Goal: Task Accomplishment & Management: Use online tool/utility

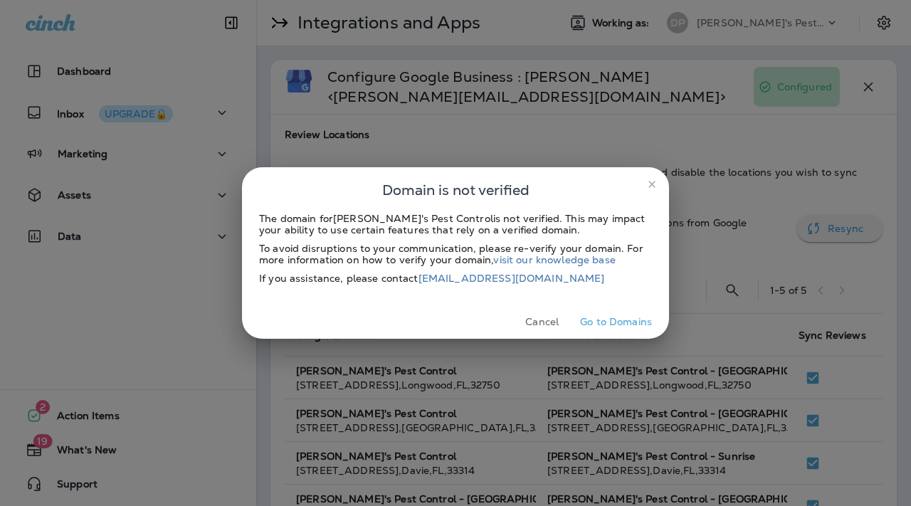
click at [616, 322] on button "Go to Domains" at bounding box center [615, 322] width 83 height 22
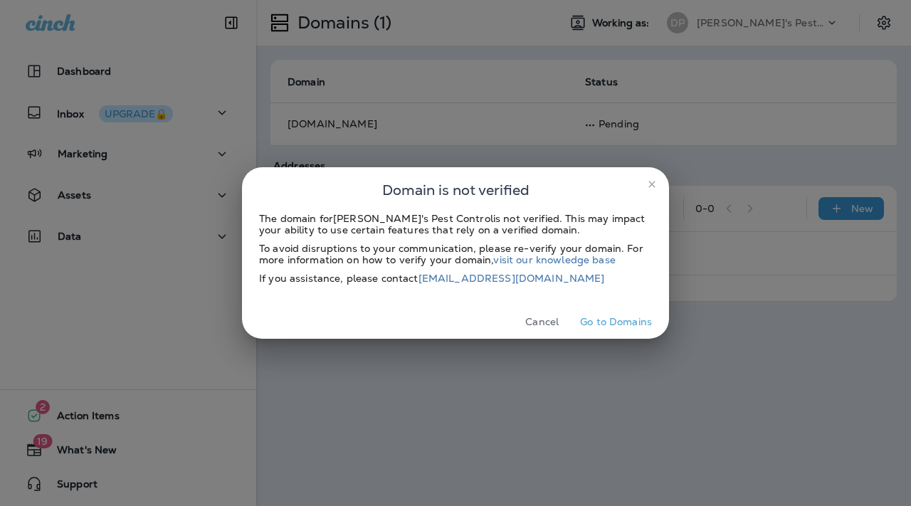
click at [531, 312] on button "Cancel" at bounding box center [541, 322] width 53 height 22
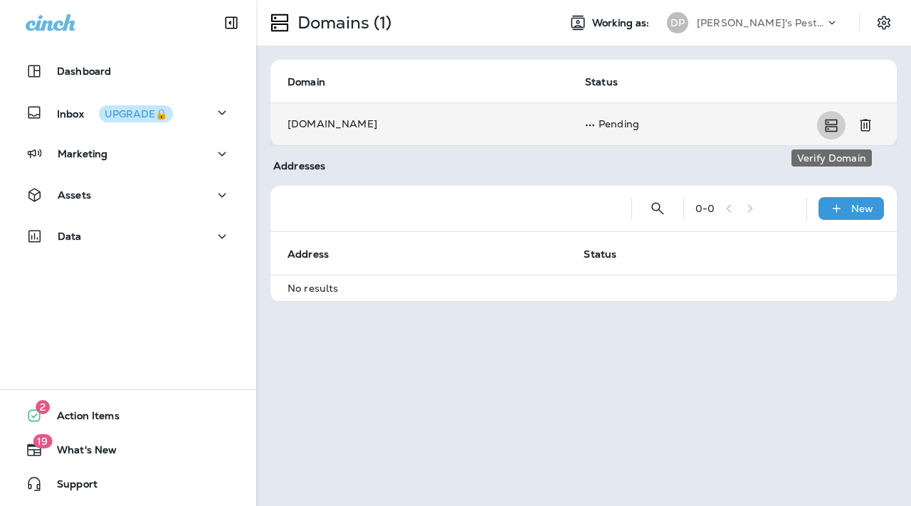
click at [838, 133] on icon "Verify Domain" at bounding box center [831, 125] width 17 height 17
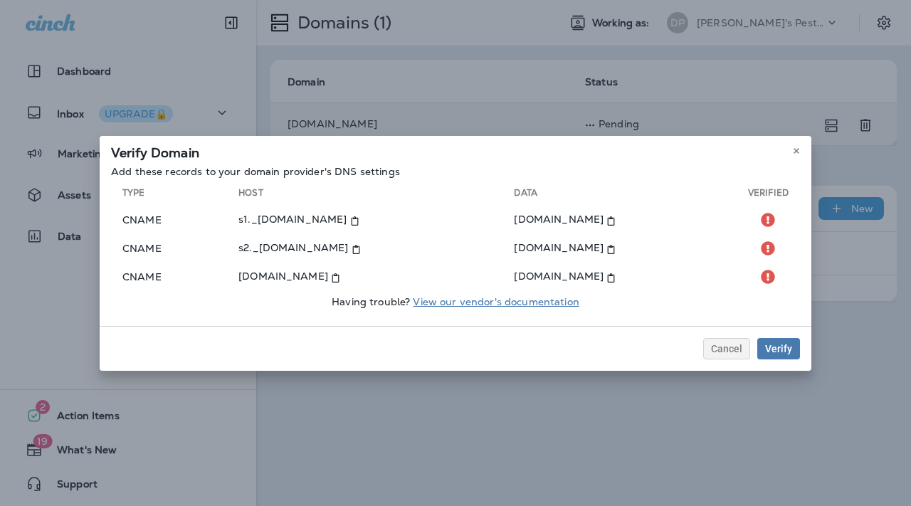
click at [438, 305] on link "View our vendor's documentation" at bounding box center [496, 301] width 166 height 13
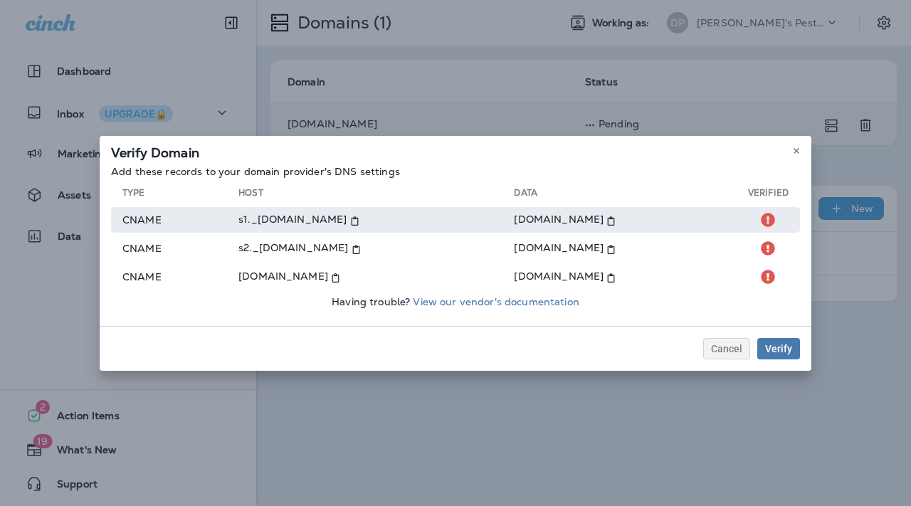
click at [771, 216] on use at bounding box center [769, 220] width 14 height 14
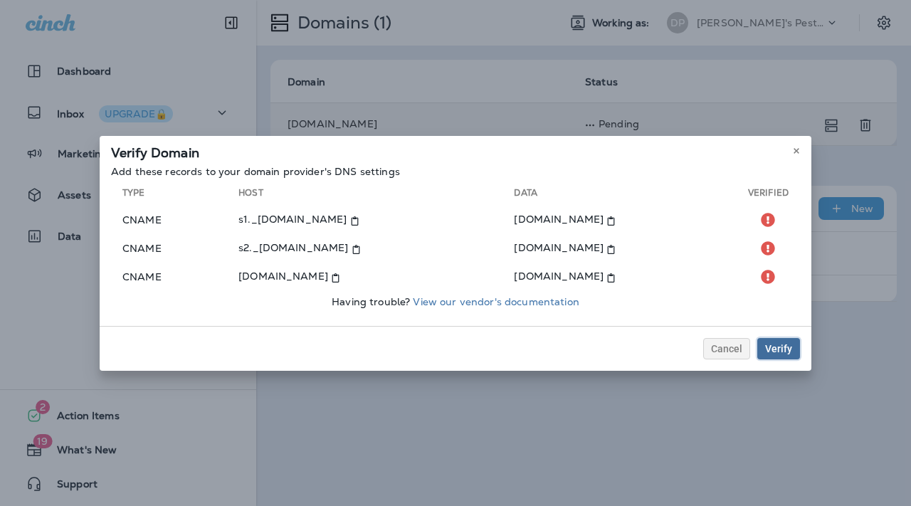
click at [774, 347] on div "Verify" at bounding box center [778, 349] width 27 height 10
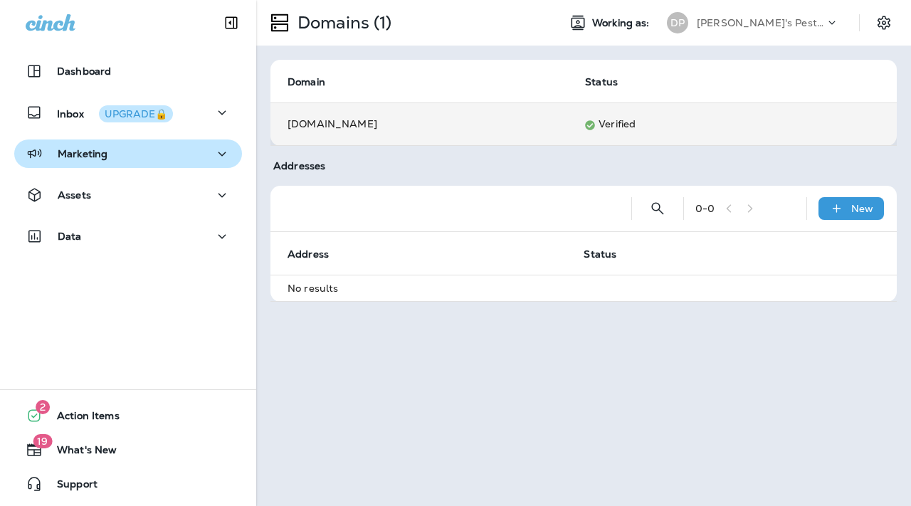
click at [219, 159] on icon "button" at bounding box center [222, 154] width 17 height 18
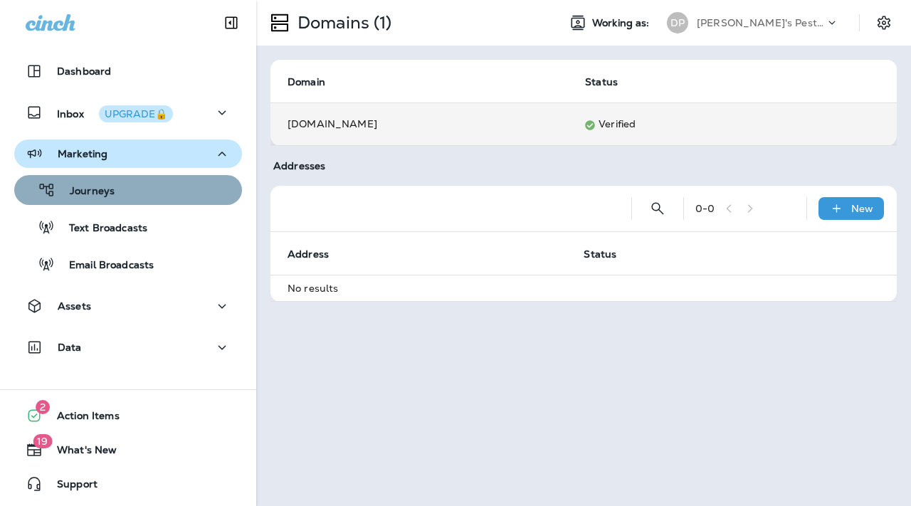
click at [151, 191] on div "Journeys" at bounding box center [128, 189] width 216 height 21
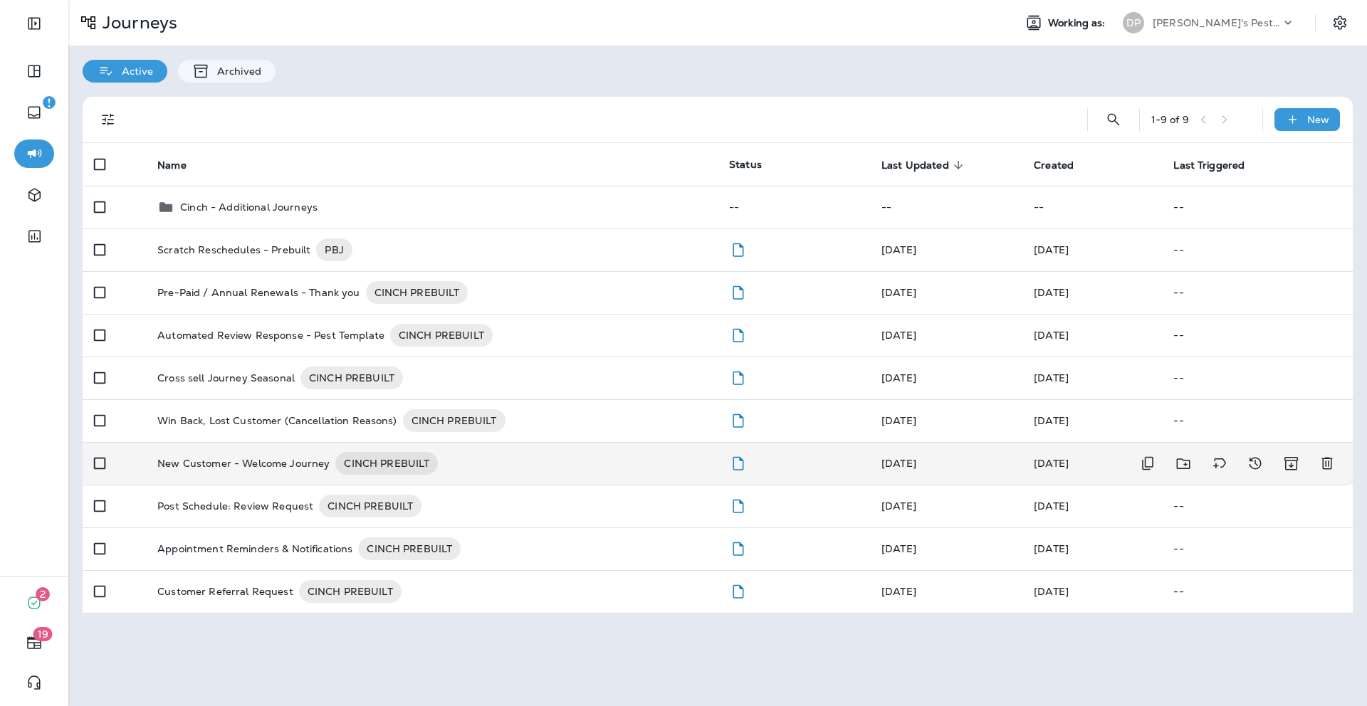
click at [250, 456] on p "New Customer - Welcome Journey" at bounding box center [243, 463] width 172 height 23
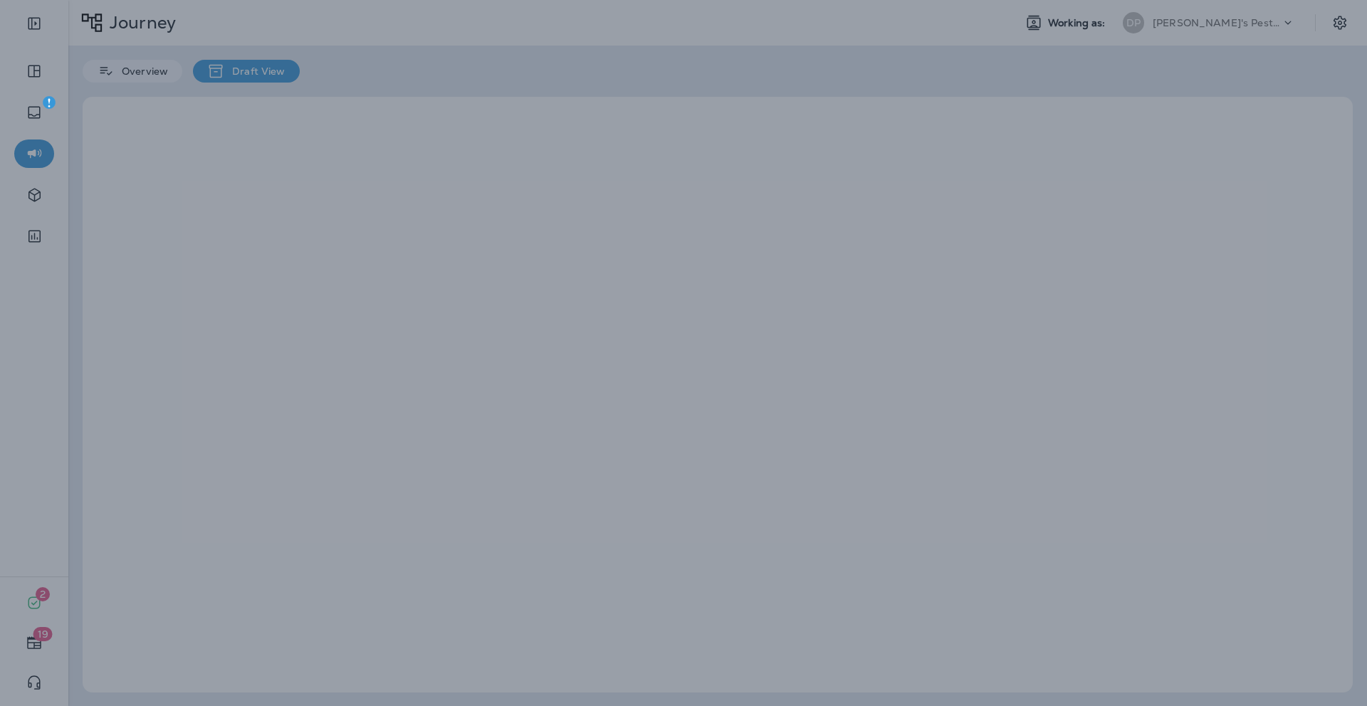
click at [250, 456] on div at bounding box center [683, 353] width 1367 height 706
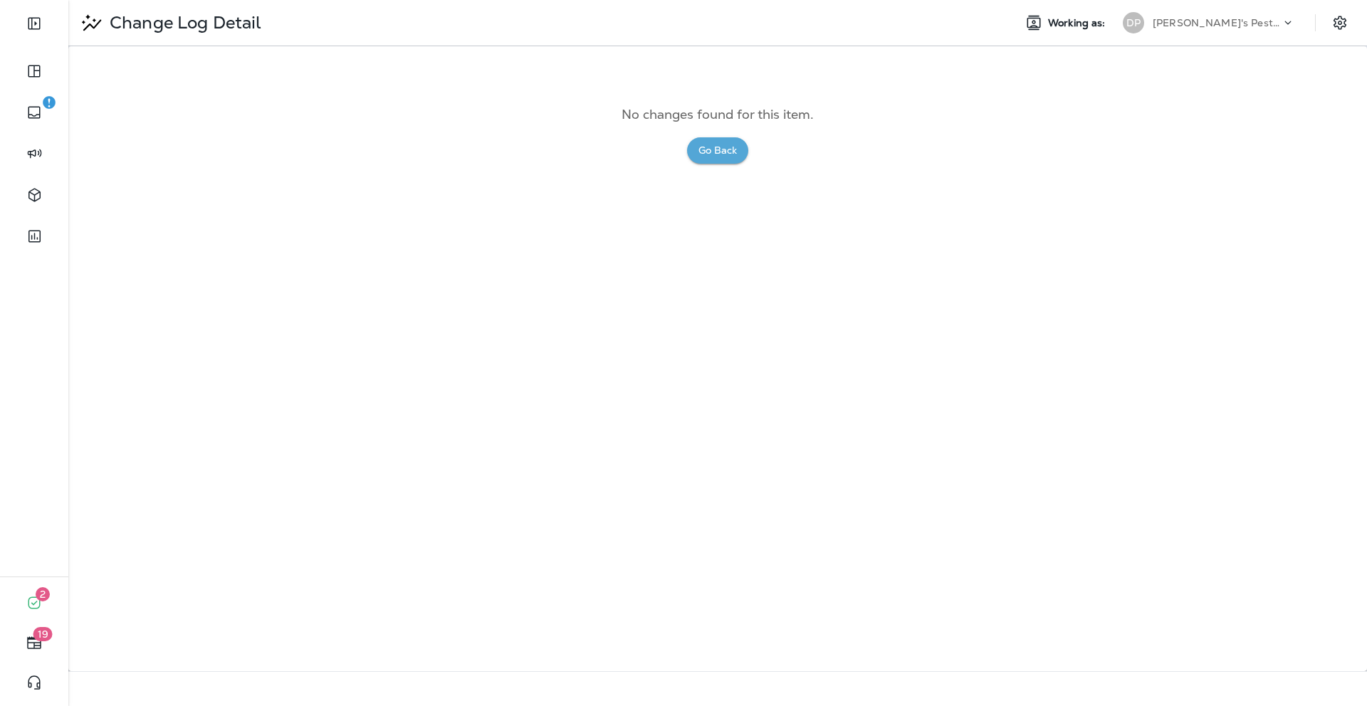
click at [712, 156] on button "Go Back" at bounding box center [717, 150] width 61 height 26
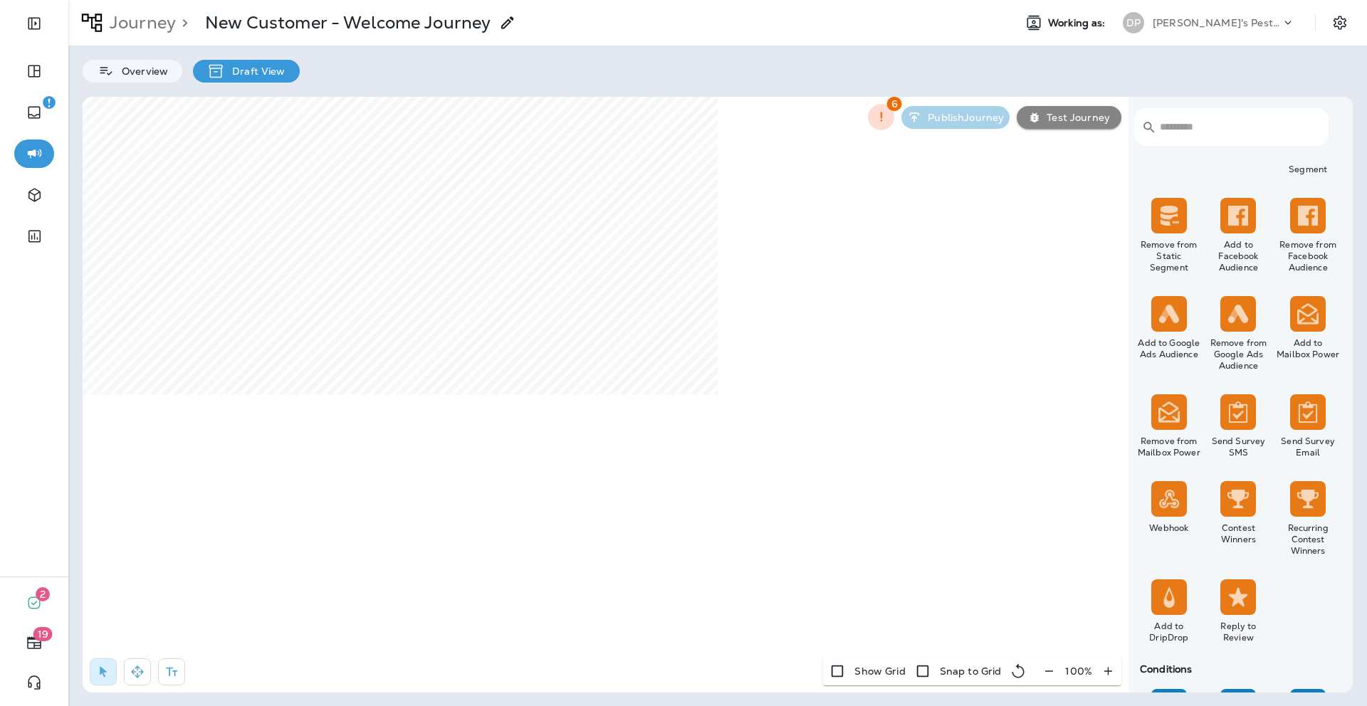
scroll to position [787, 0]
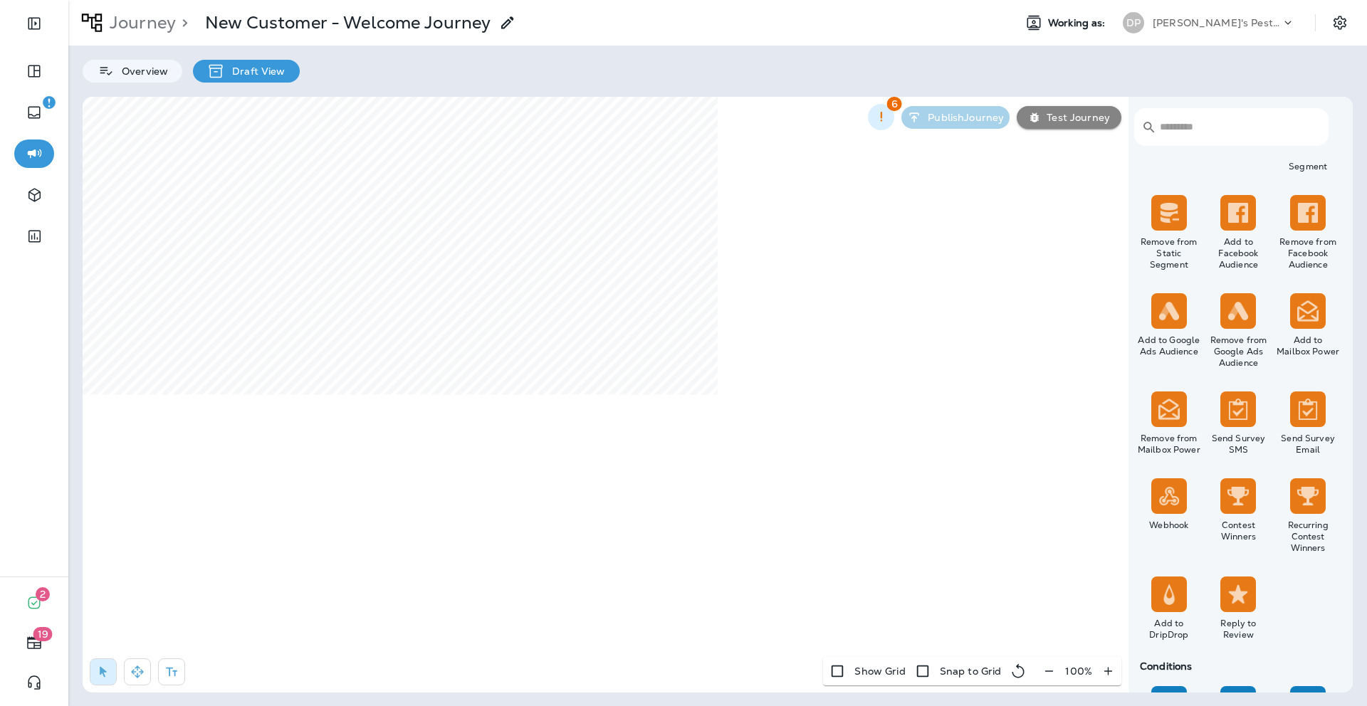
click at [886, 115] on icon "button" at bounding box center [880, 117] width 15 height 15
click at [829, 164] on li "Send SMS" at bounding box center [823, 162] width 104 height 34
click at [910, 252] on div at bounding box center [683, 353] width 1367 height 706
click at [708, 389] on icon at bounding box center [705, 389] width 9 height 9
click at [155, 79] on div "Overview" at bounding box center [133, 71] width 100 height 23
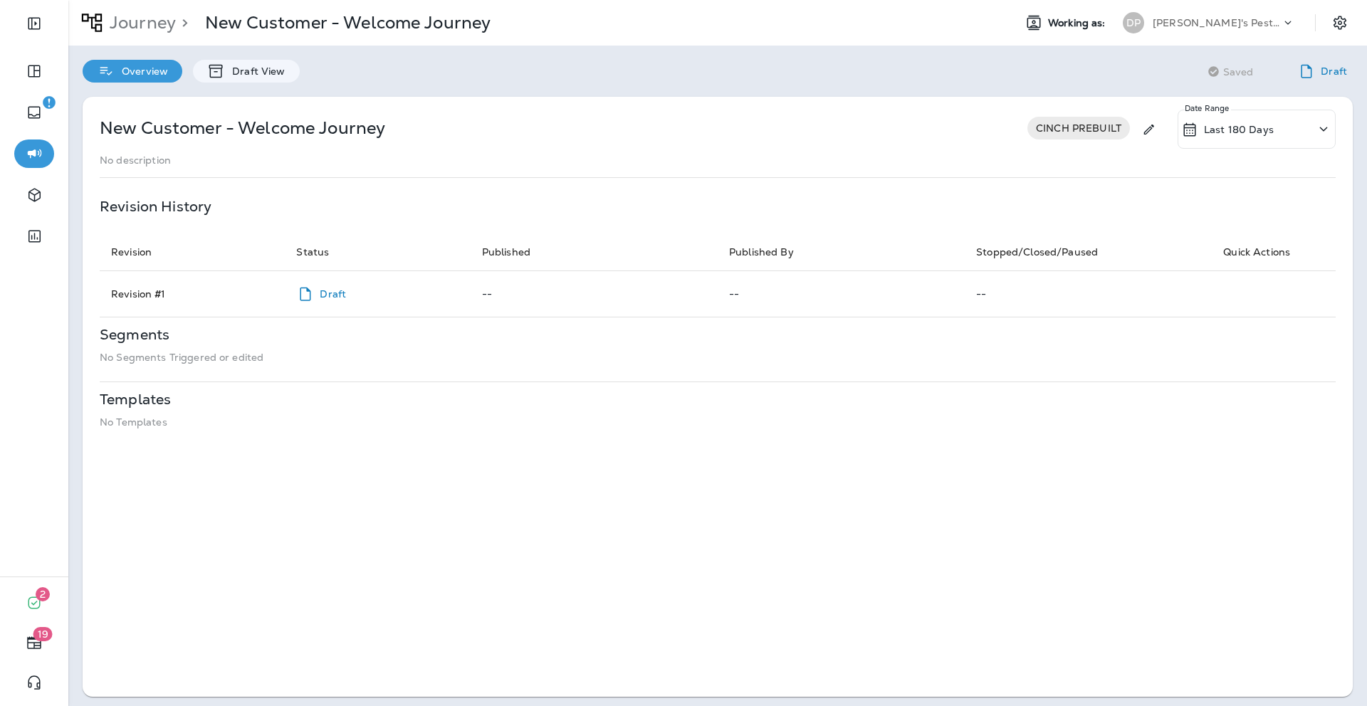
click at [337, 294] on p "Draft" at bounding box center [333, 293] width 26 height 11
click at [305, 295] on icon at bounding box center [305, 294] width 18 height 18
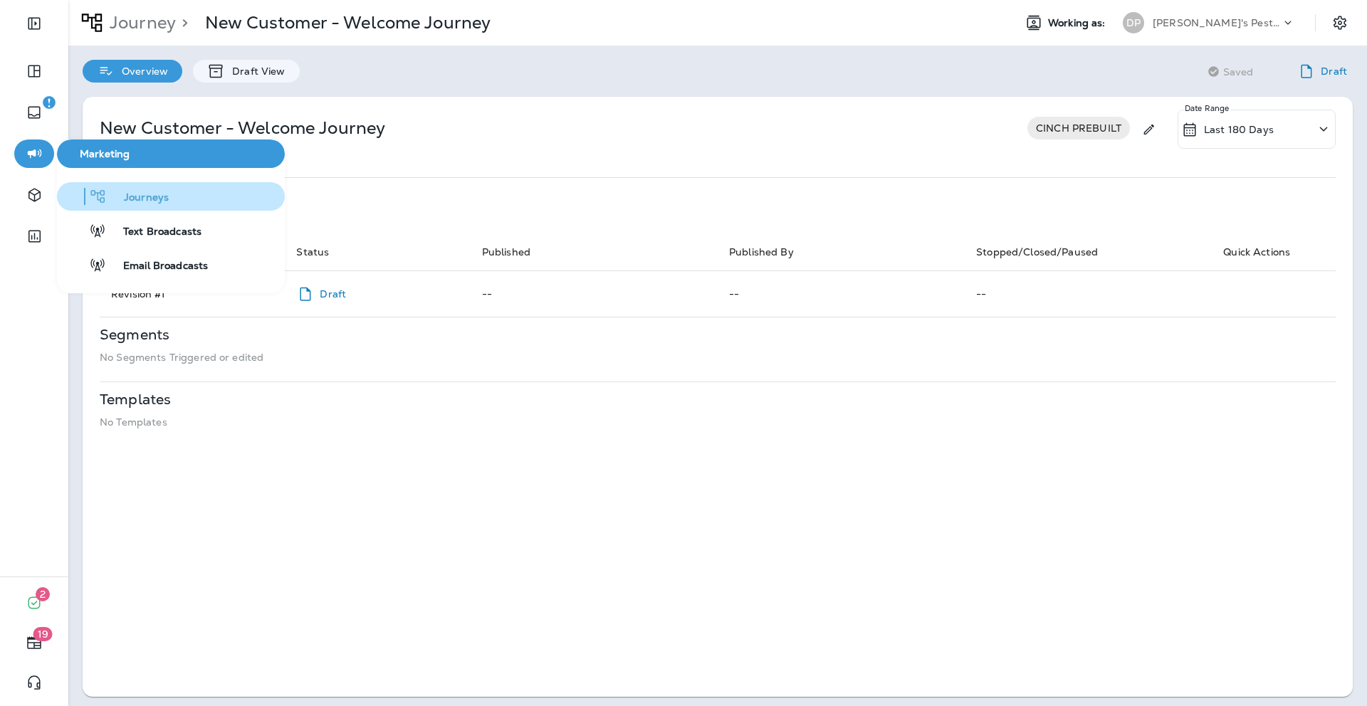
click at [135, 195] on span "Journeys" at bounding box center [138, 198] width 62 height 14
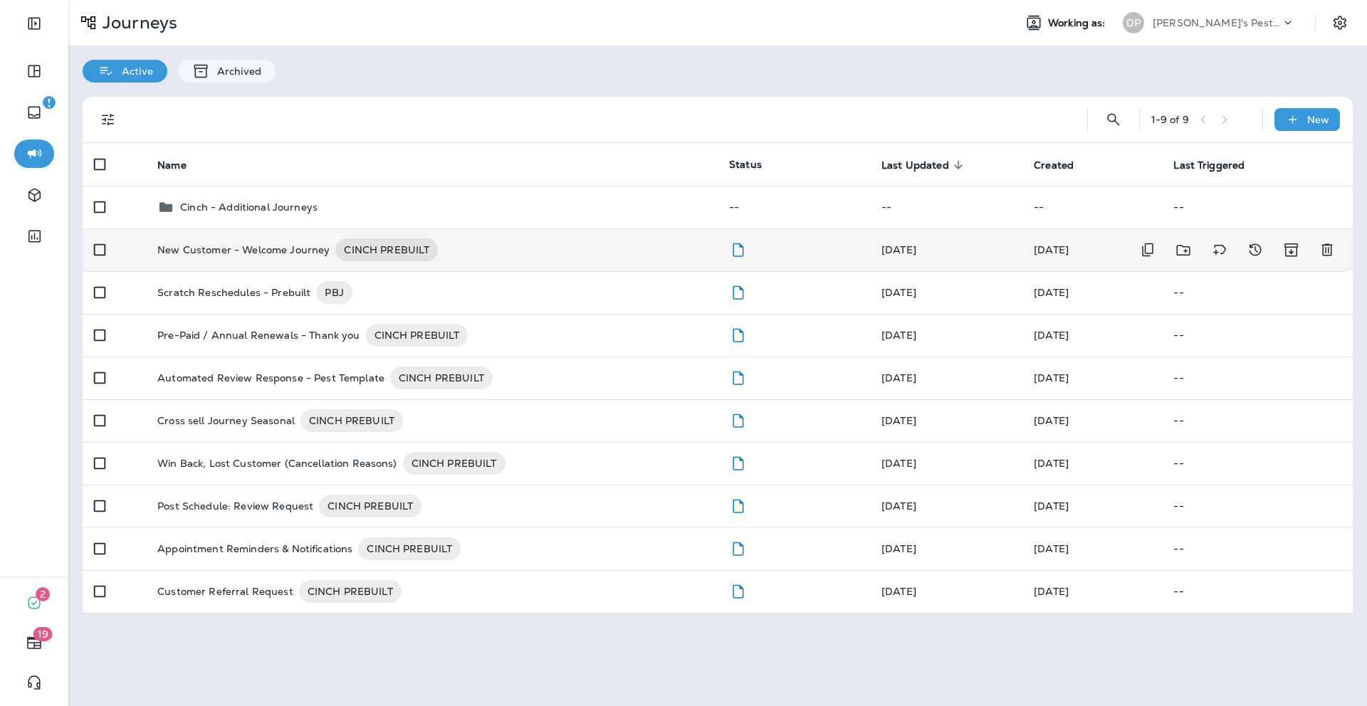
click at [201, 246] on p "New Customer - Welcome Journey" at bounding box center [243, 249] width 172 height 23
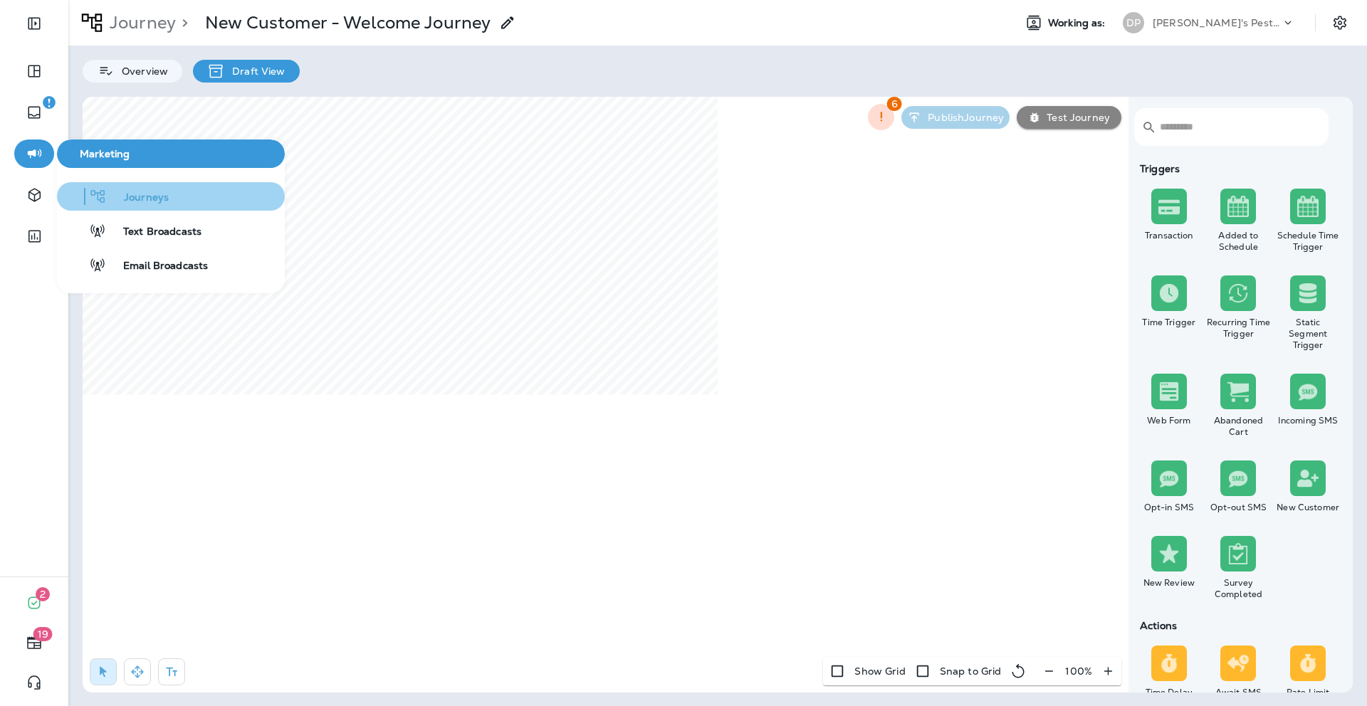
click at [156, 192] on span "Journeys" at bounding box center [138, 198] width 62 height 14
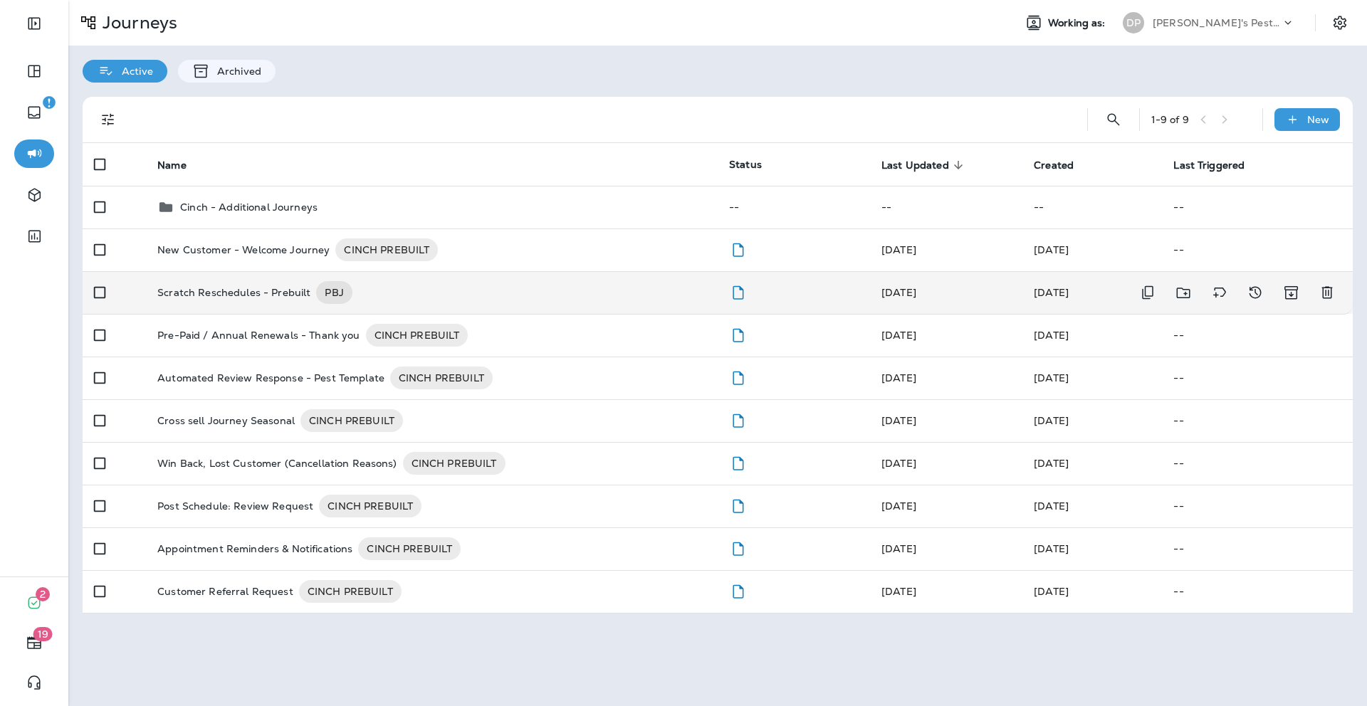
click at [227, 289] on p "Scratch Reschedules - Prebuilt" at bounding box center [233, 292] width 153 height 23
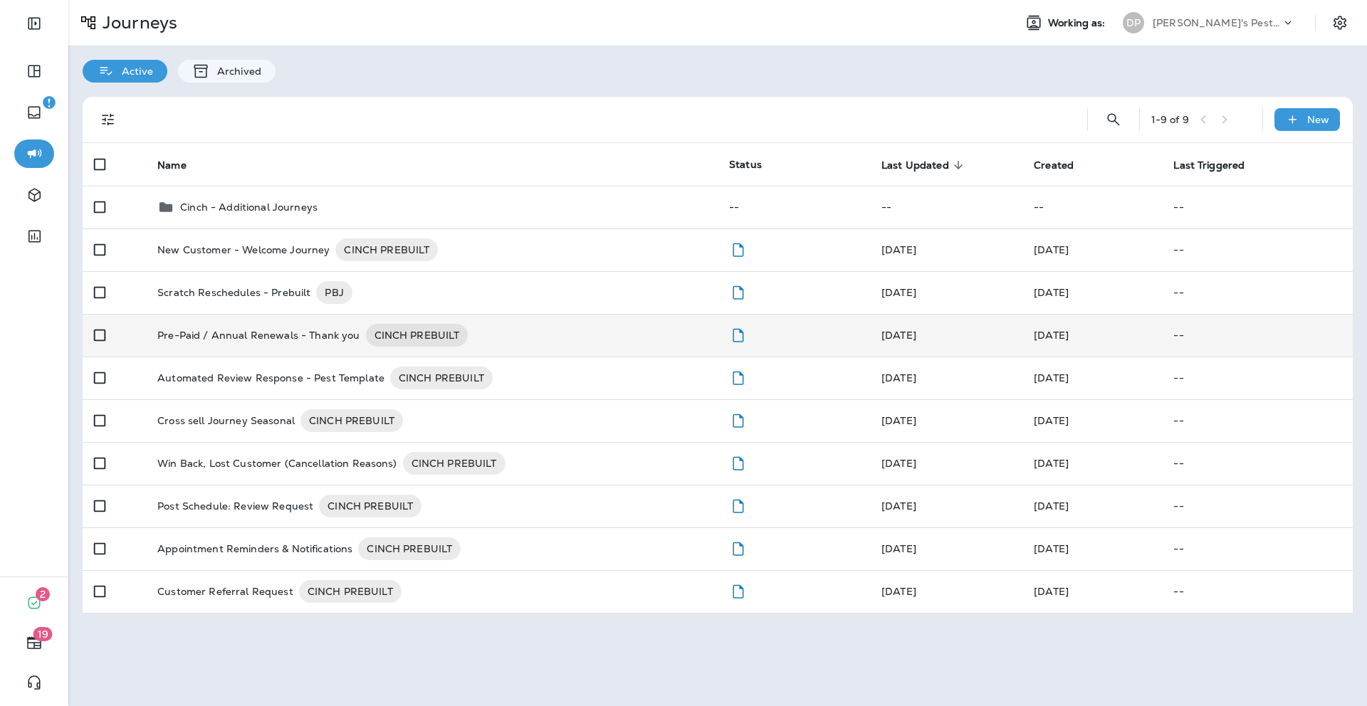
click at [233, 342] on p "Pre-Paid / Annual Renewals - Thank you" at bounding box center [258, 335] width 202 height 23
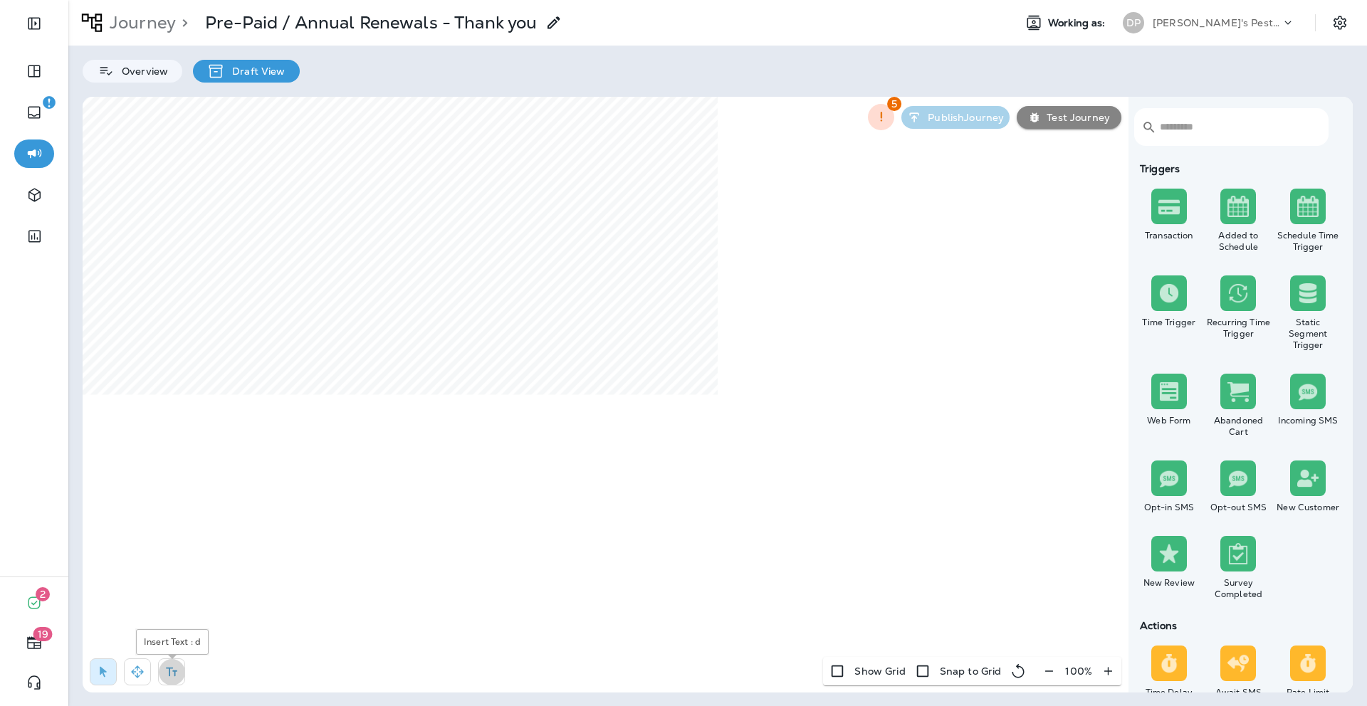
click at [174, 505] on icon "button" at bounding box center [171, 672] width 14 height 14
click at [159, 505] on button "button" at bounding box center [171, 671] width 27 height 27
click at [170, 79] on div "Overview" at bounding box center [133, 71] width 100 height 23
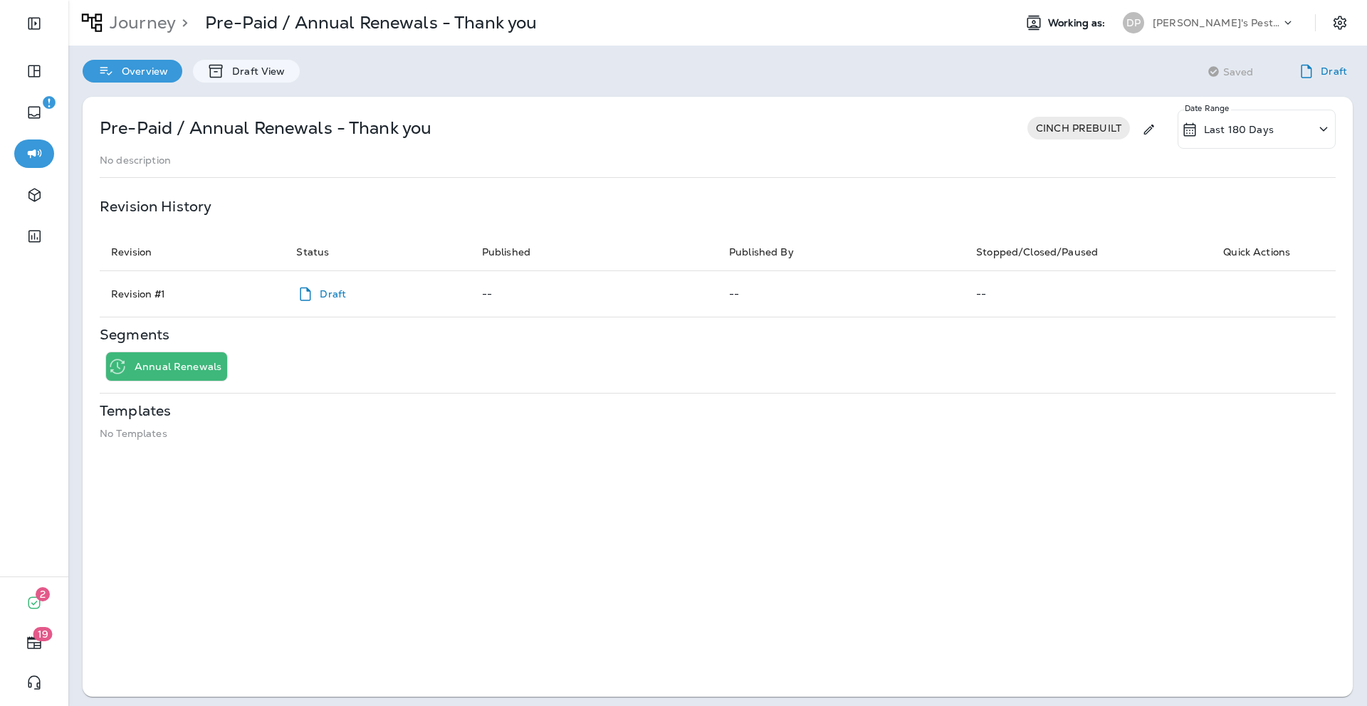
click at [910, 127] on span "CINCH PREBUILT" at bounding box center [1078, 127] width 102 height 11
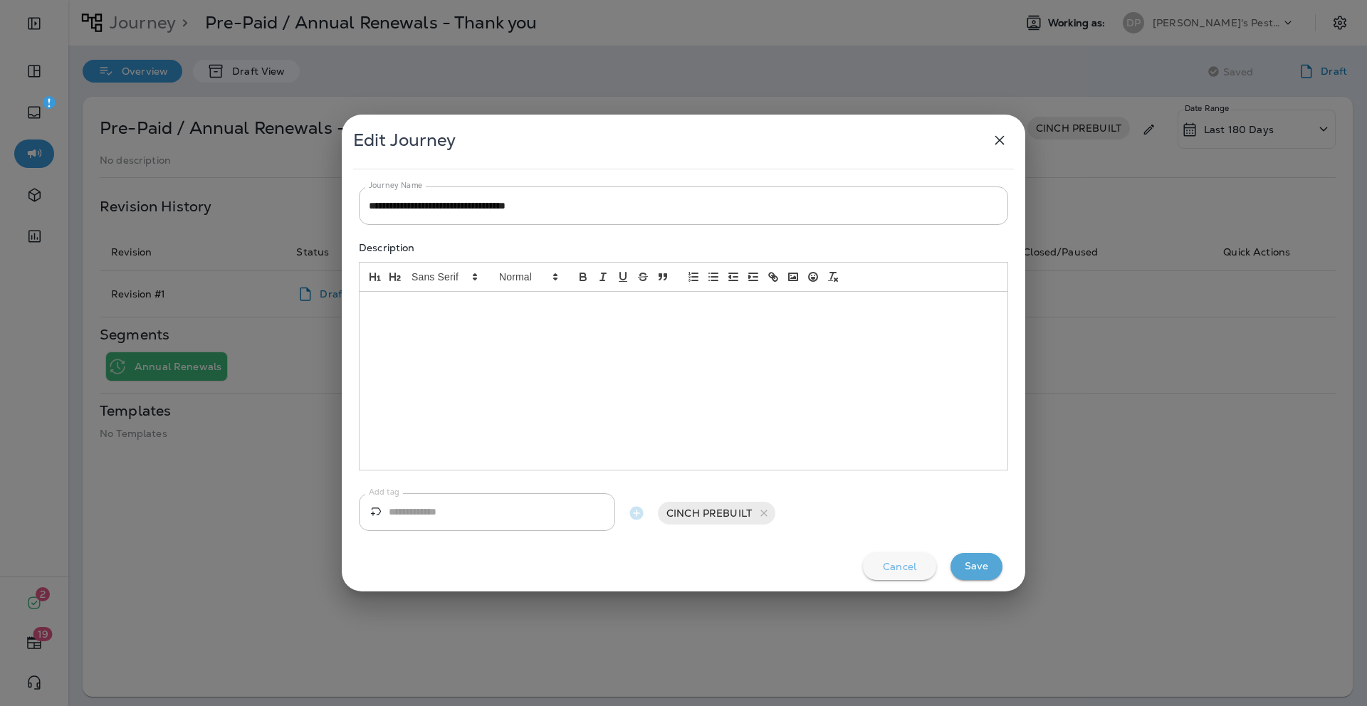
click at [905, 505] on p "Cancel" at bounding box center [899, 566] width 33 height 11
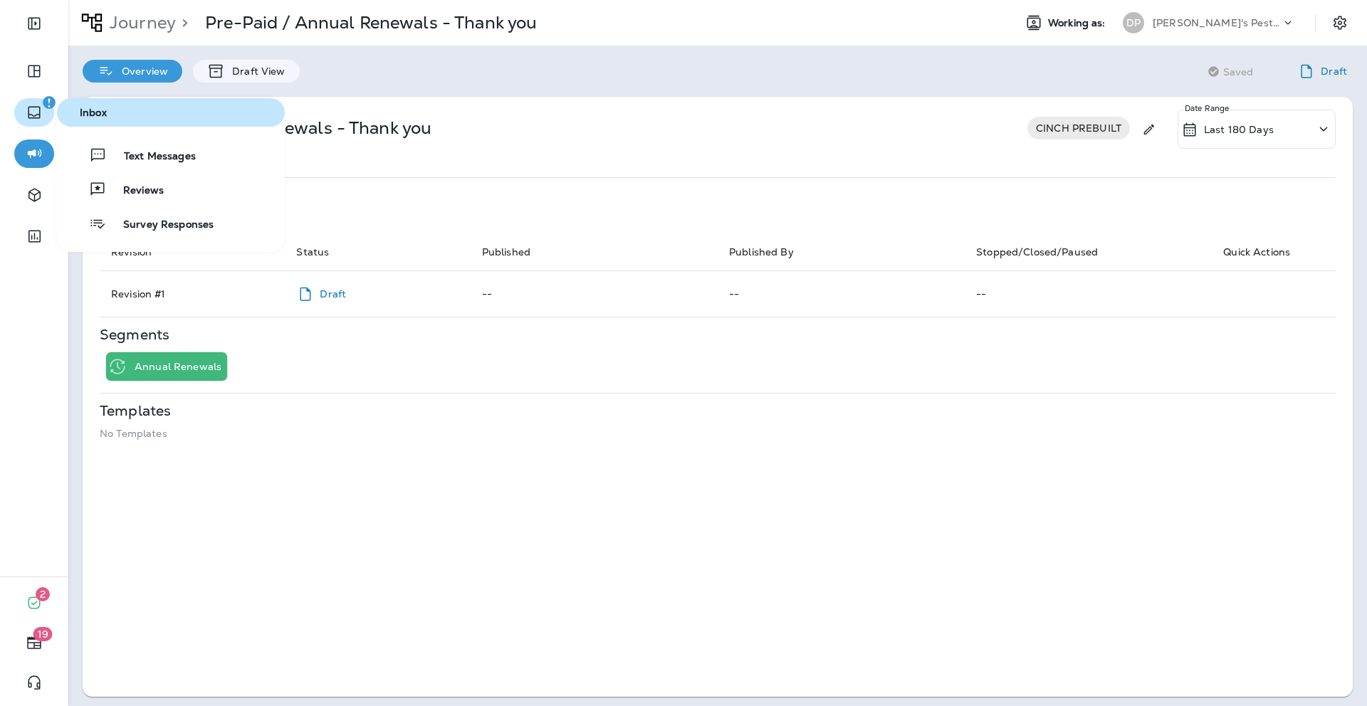
click at [38, 117] on icon "button" at bounding box center [34, 112] width 17 height 17
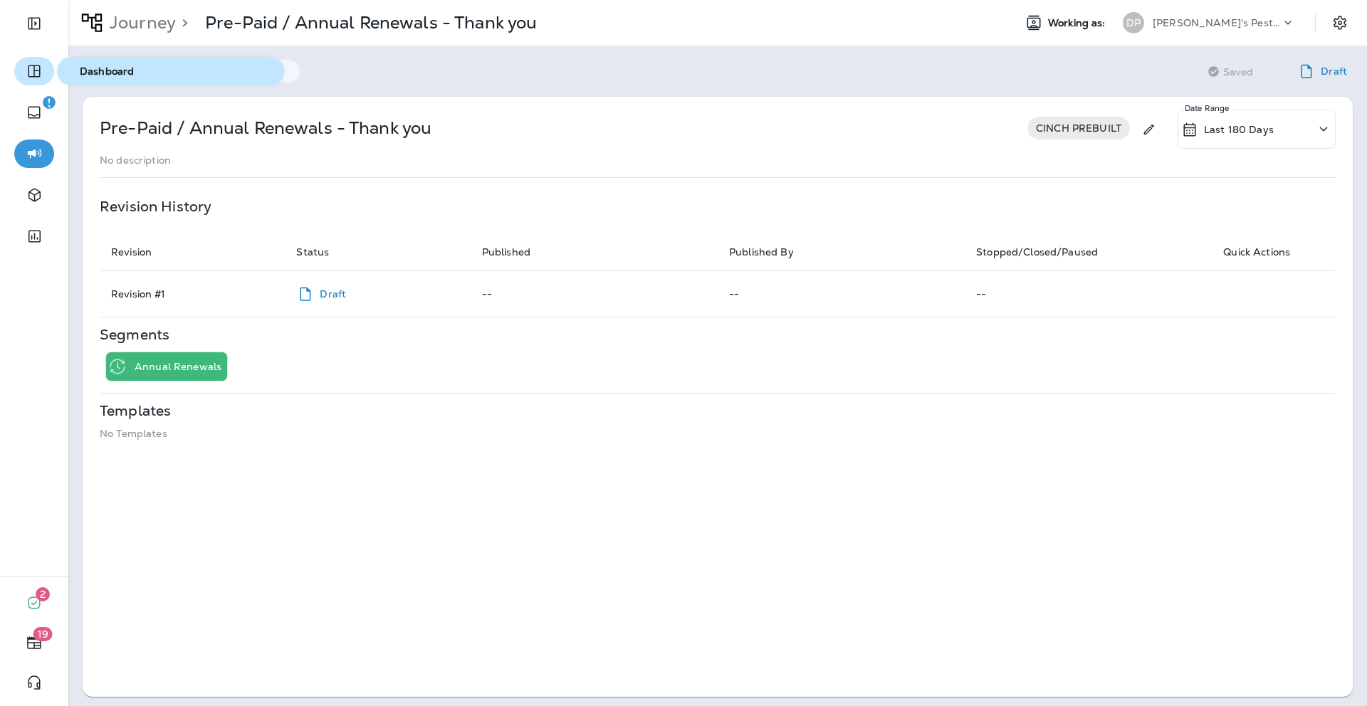
click at [29, 70] on icon "button" at bounding box center [34, 71] width 17 height 17
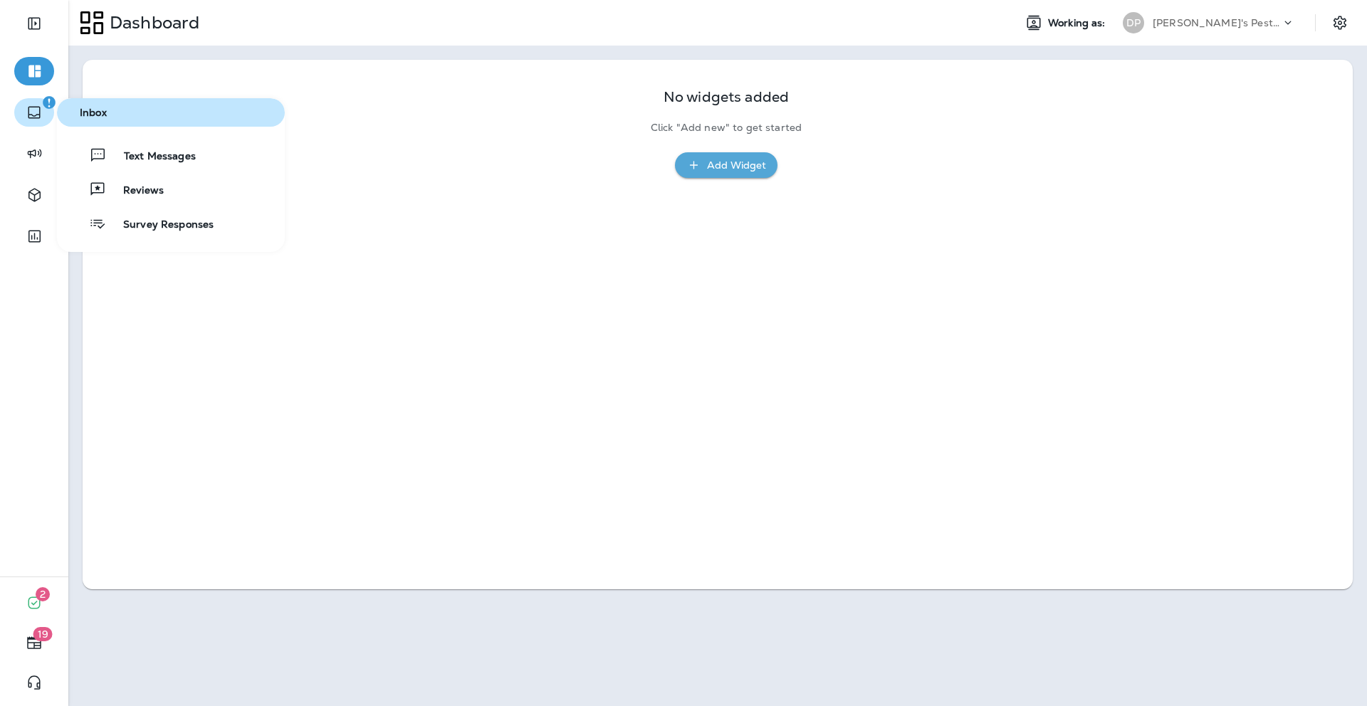
click at [31, 126] on button "button" at bounding box center [34, 112] width 40 height 28
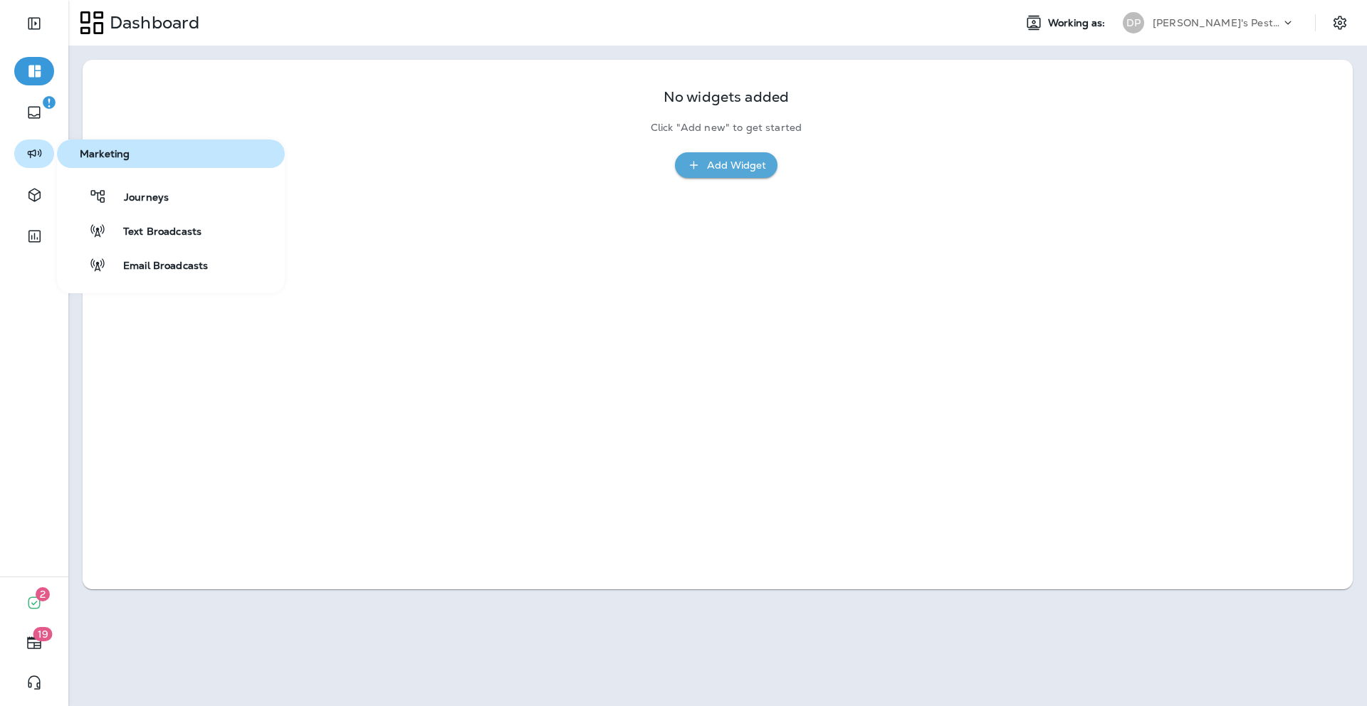
click at [31, 157] on icon "button" at bounding box center [35, 153] width 18 height 17
click at [144, 194] on span "Journeys" at bounding box center [138, 198] width 62 height 14
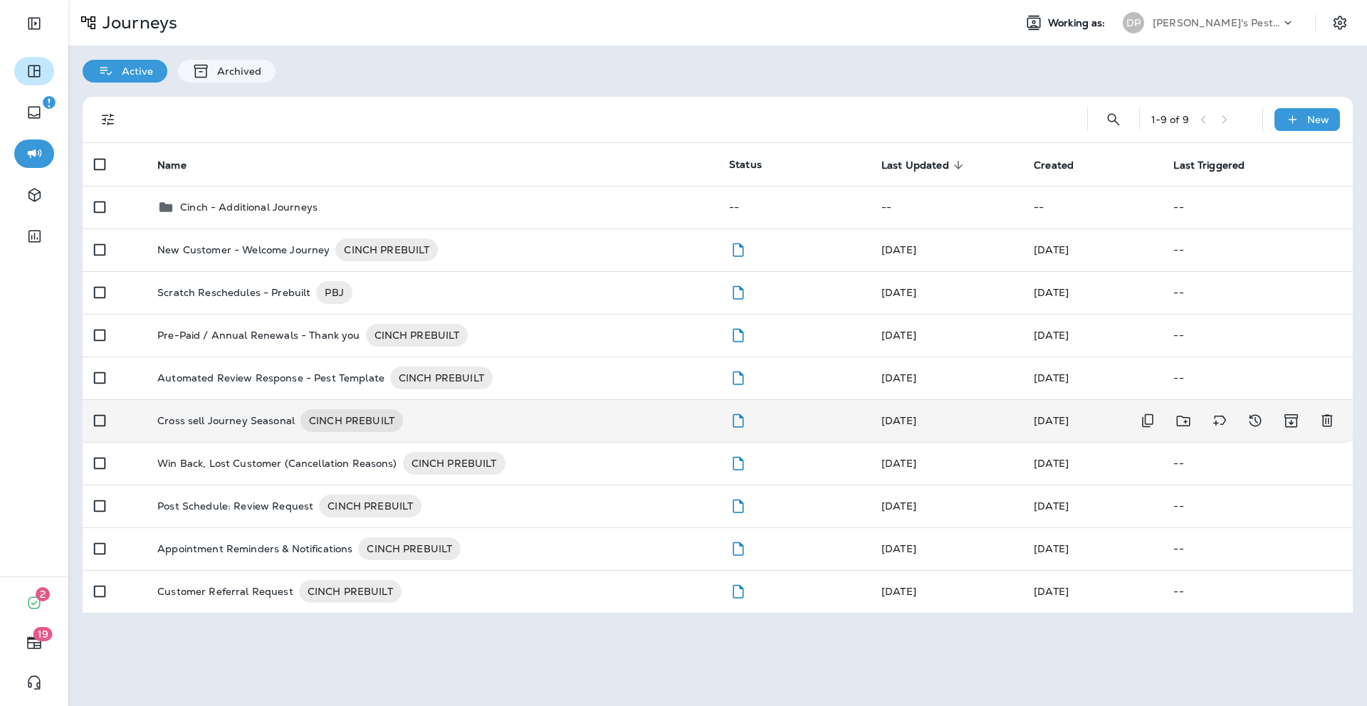
click at [212, 419] on p "Cross sell Journey Seasonal" at bounding box center [225, 420] width 137 height 23
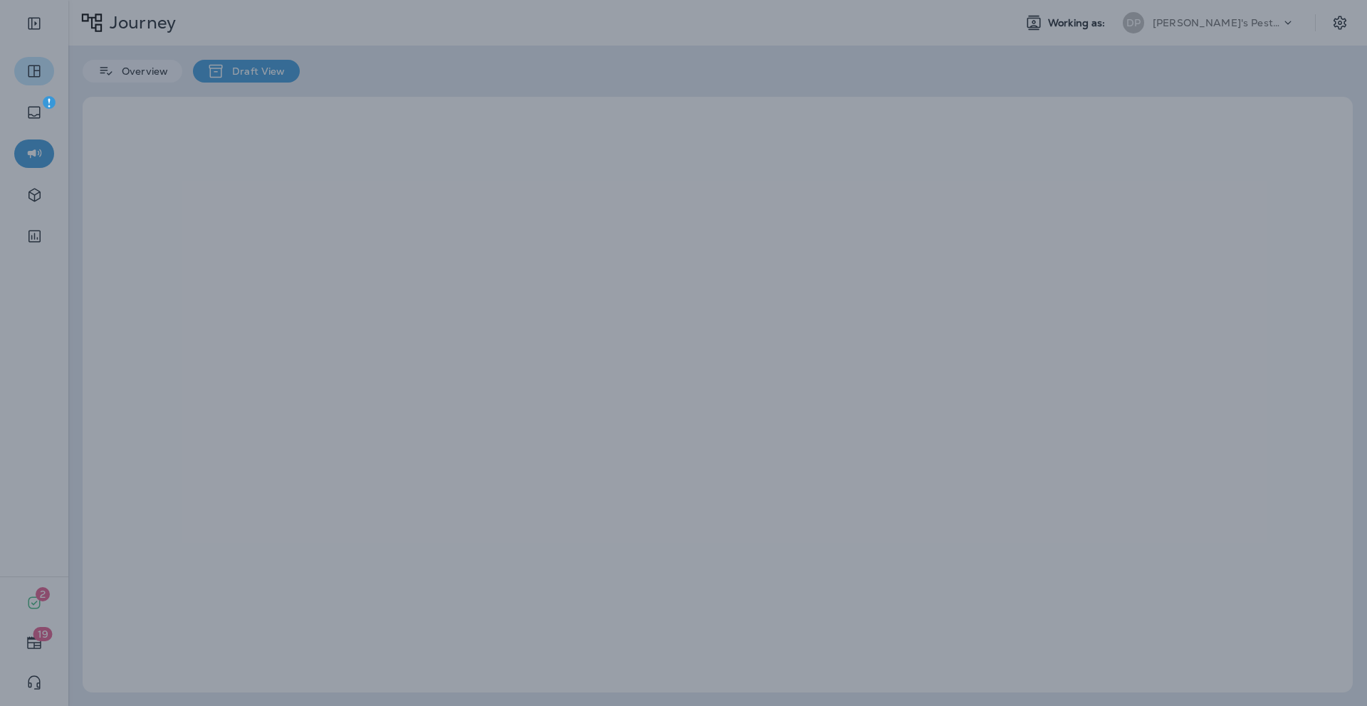
click at [212, 419] on div at bounding box center [683, 353] width 1367 height 706
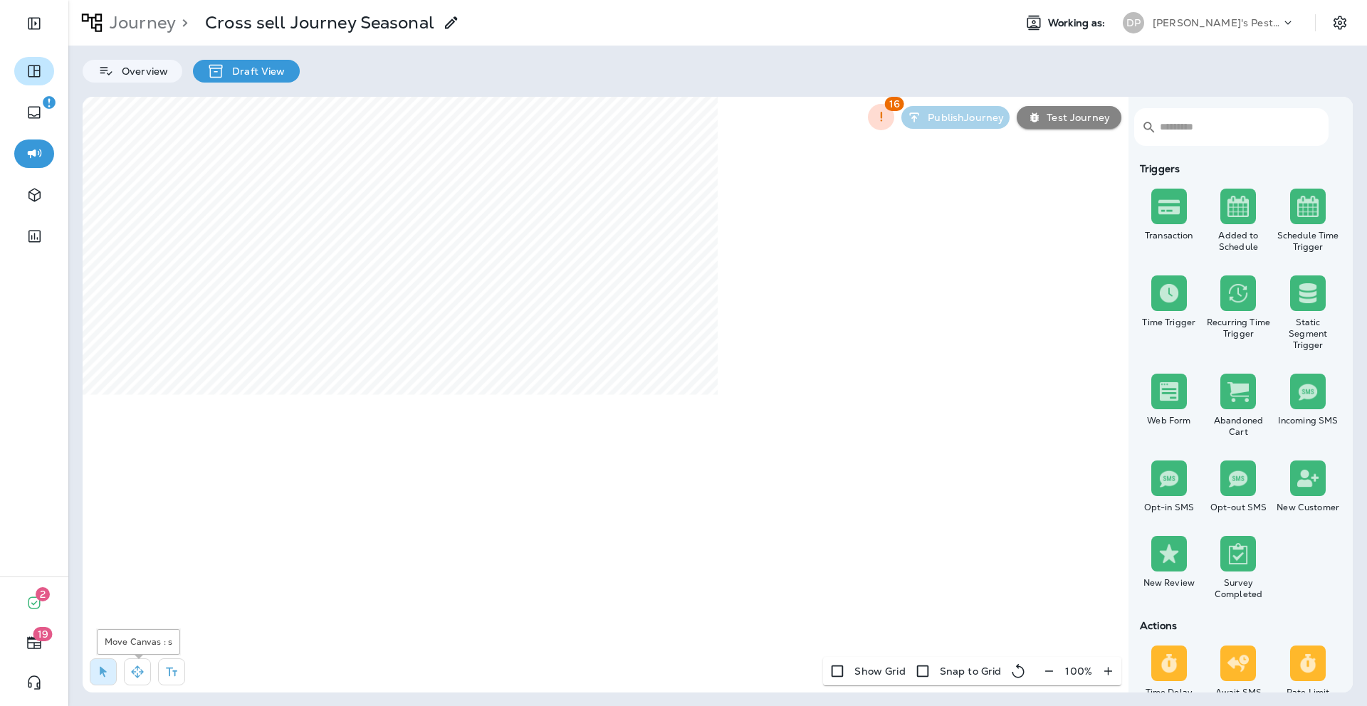
click at [149, 505] on button "button" at bounding box center [137, 671] width 27 height 27
click at [72, 505] on div "Journey > Cross sell Journey Seasonal Working as: DP Dave's Pest Control Overvi…" at bounding box center [717, 353] width 1298 height 706
click at [0, 463] on div "2 19 Journey > Cross sell Journey Seasonal Working as: DP Dave's Pest Control O…" at bounding box center [683, 353] width 1367 height 706
click at [910, 505] on div "​ ​ Triggers Transaction Added to Schedule Schedule Time Trigger Time Trigger R…" at bounding box center [718, 395] width 1270 height 596
click at [910, 505] on div "Journey > Cross sell Journey Seasonal Working as: DP Dave's Pest Control Overvi…" at bounding box center [717, 353] width 1298 height 706
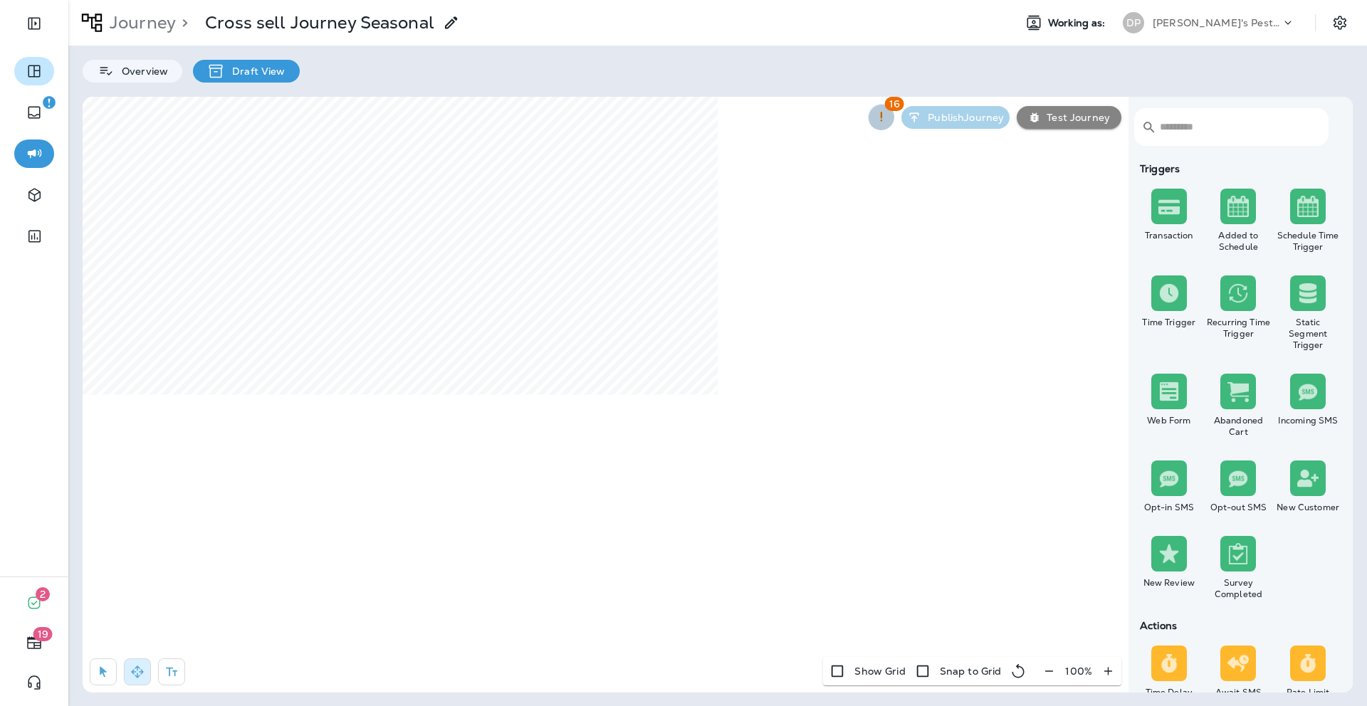
click at [888, 117] on icon "button" at bounding box center [880, 117] width 15 height 15
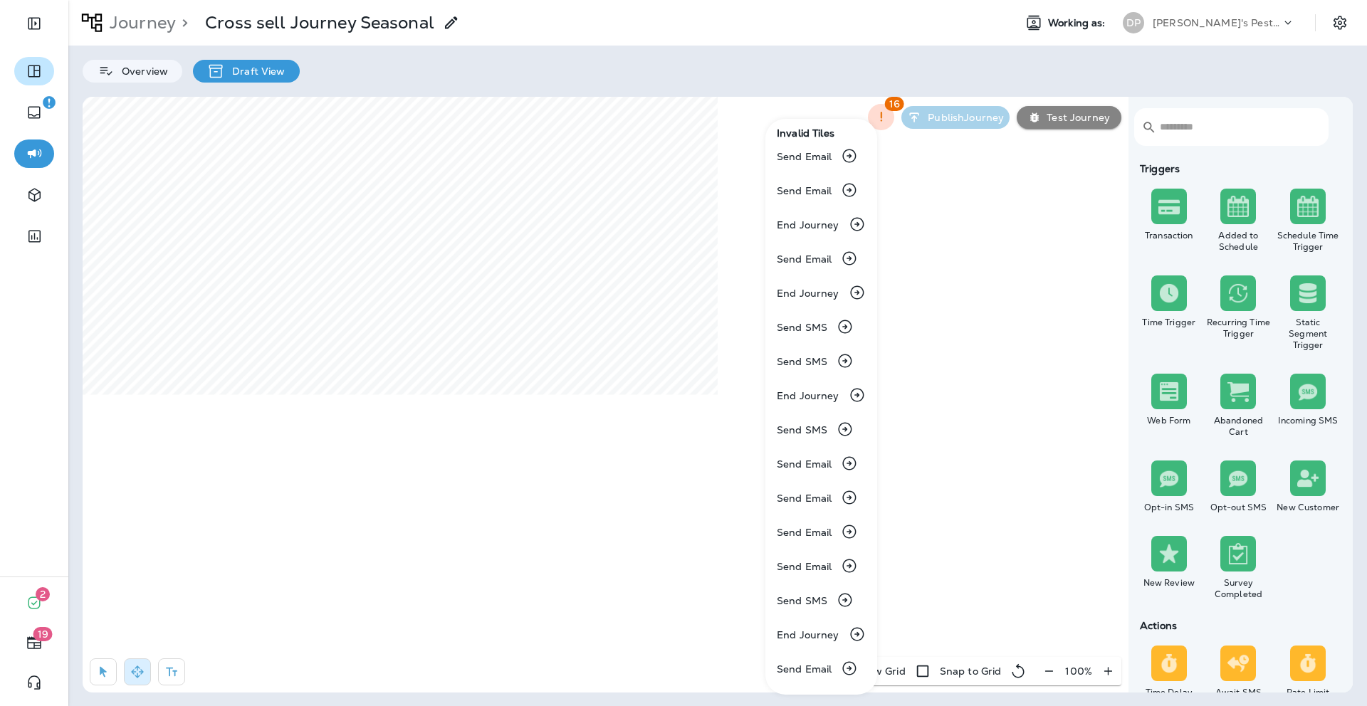
click at [110, 283] on div at bounding box center [683, 353] width 1367 height 706
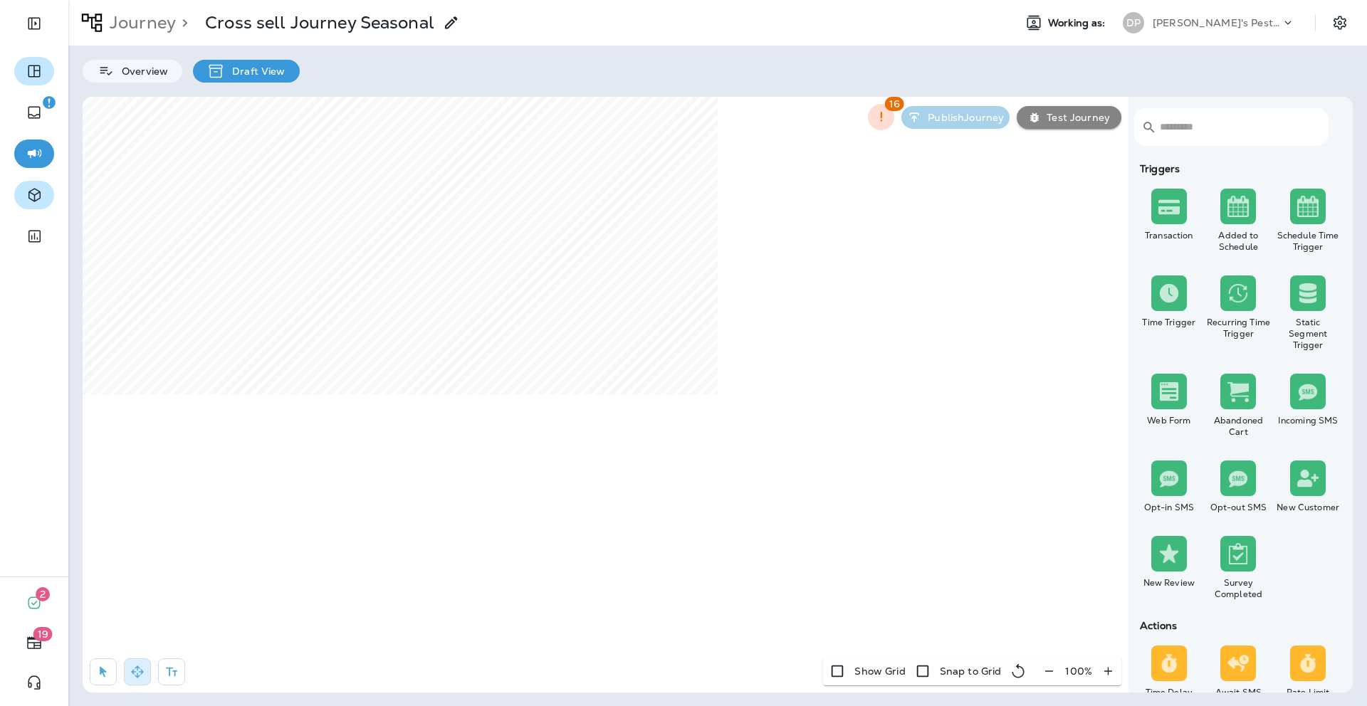
click at [31, 191] on icon "button" at bounding box center [35, 194] width 18 height 17
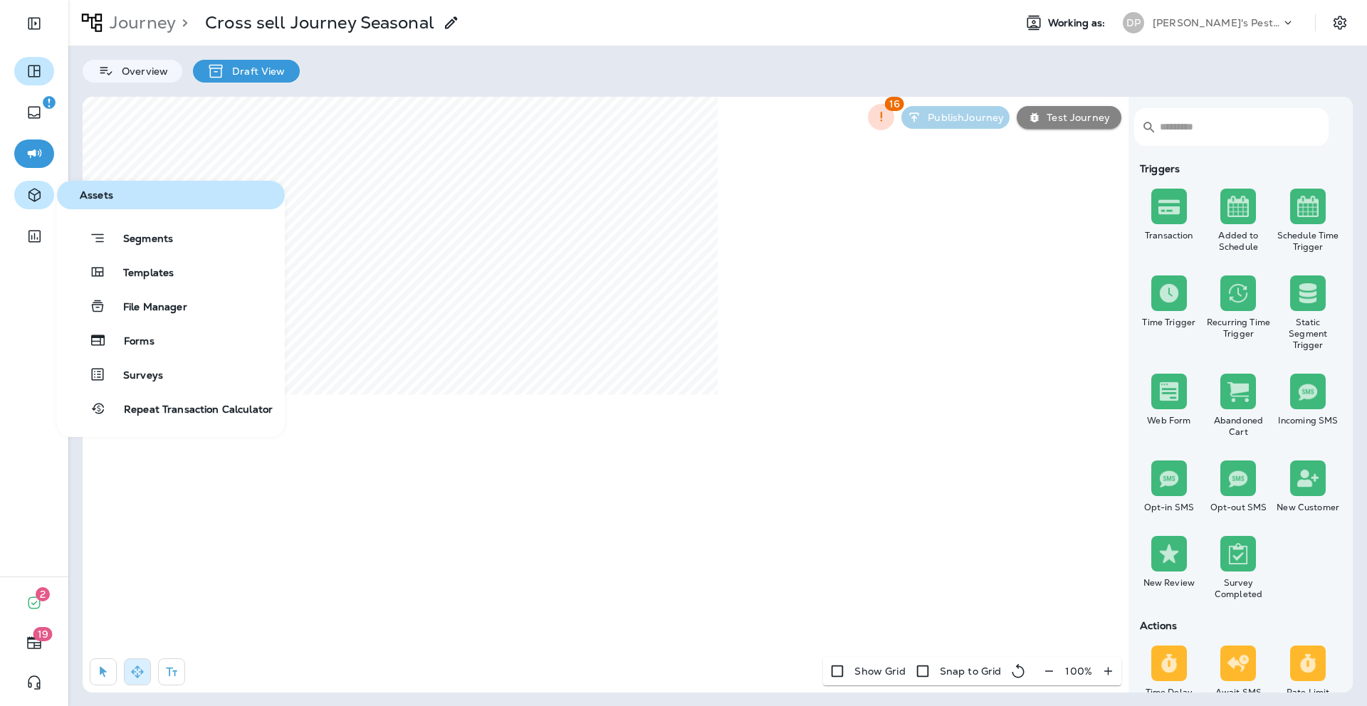
click at [37, 203] on icon "button" at bounding box center [35, 194] width 18 height 17
click at [146, 273] on span "Templates" at bounding box center [140, 274] width 68 height 14
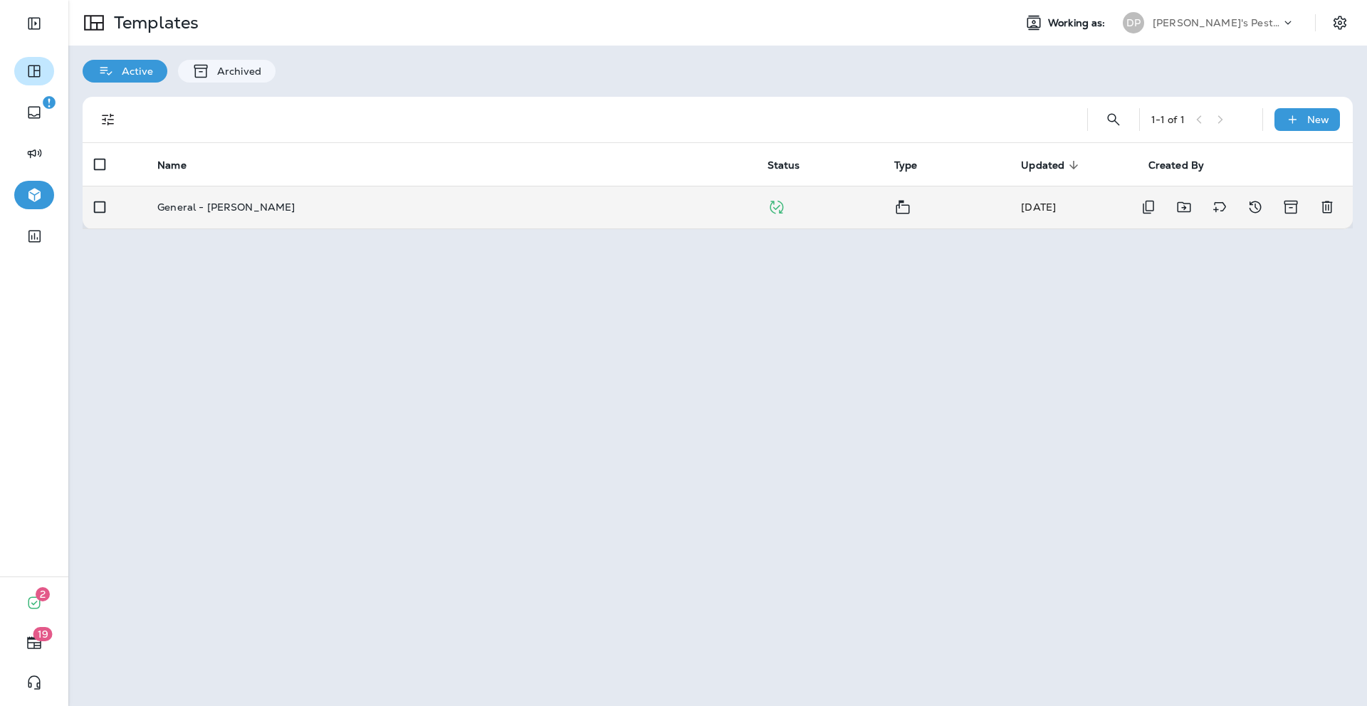
click at [194, 210] on p "General - Charlotte" at bounding box center [225, 206] width 137 height 11
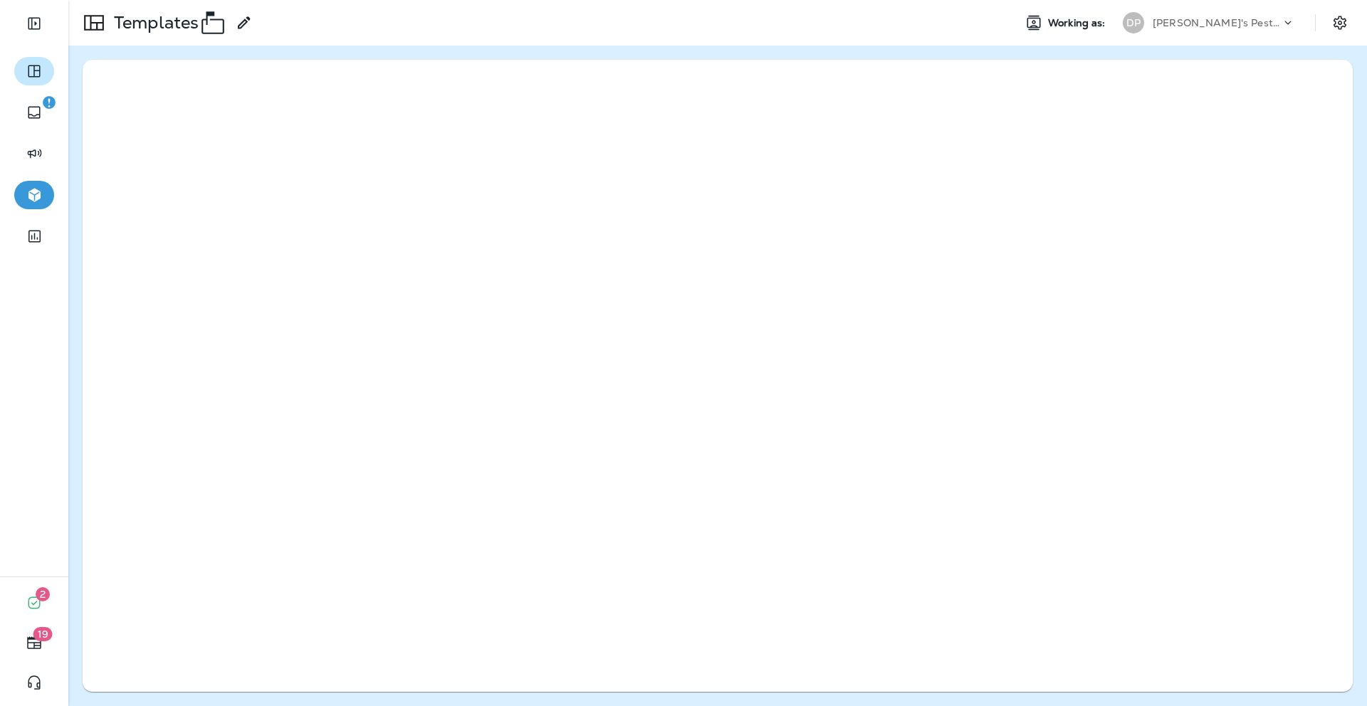
click at [194, 210] on div at bounding box center [718, 376] width 1270 height 632
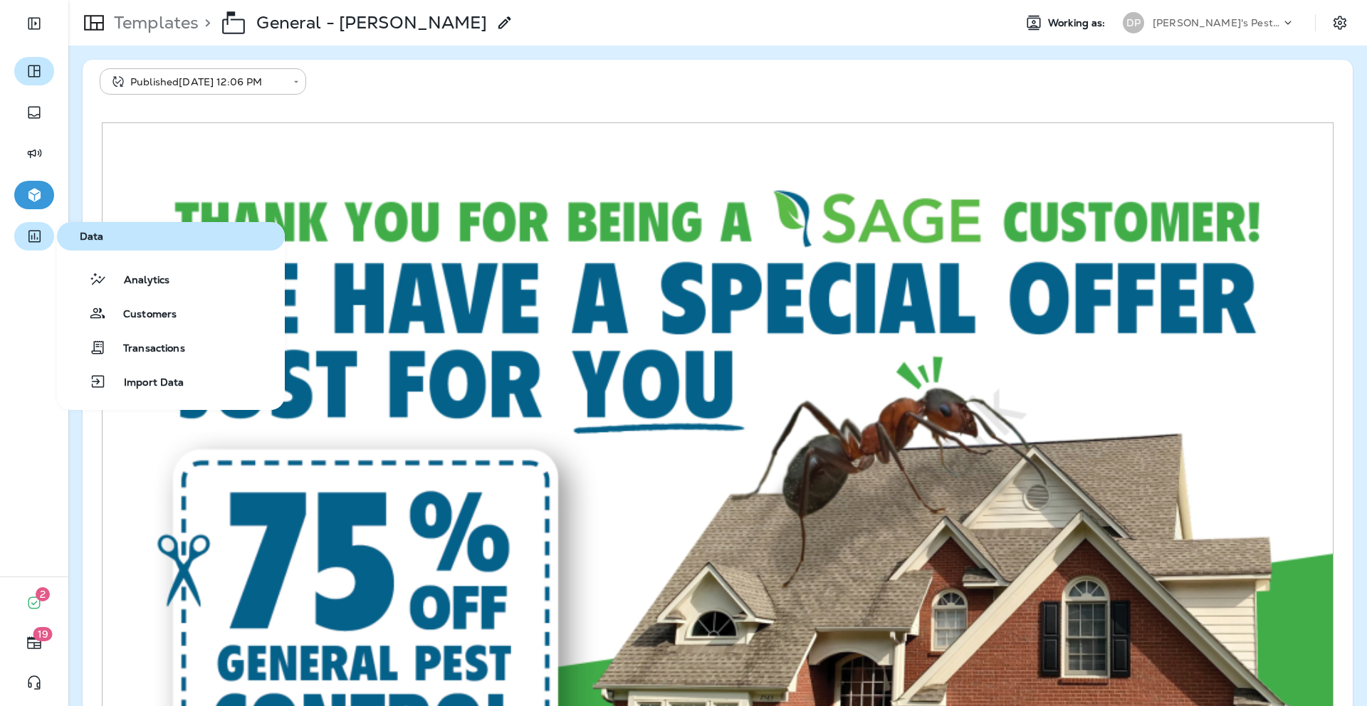
click at [26, 233] on icon "button" at bounding box center [35, 236] width 18 height 17
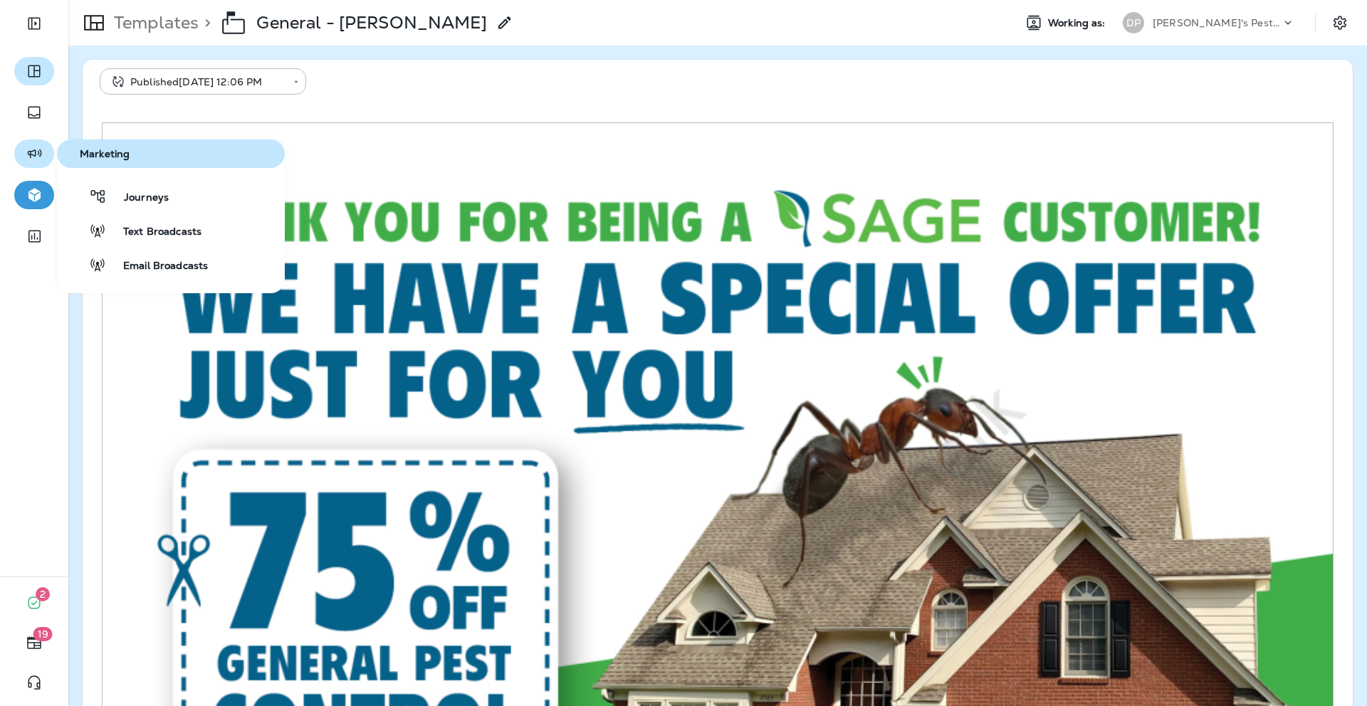
click at [45, 156] on button "button" at bounding box center [34, 154] width 40 height 28
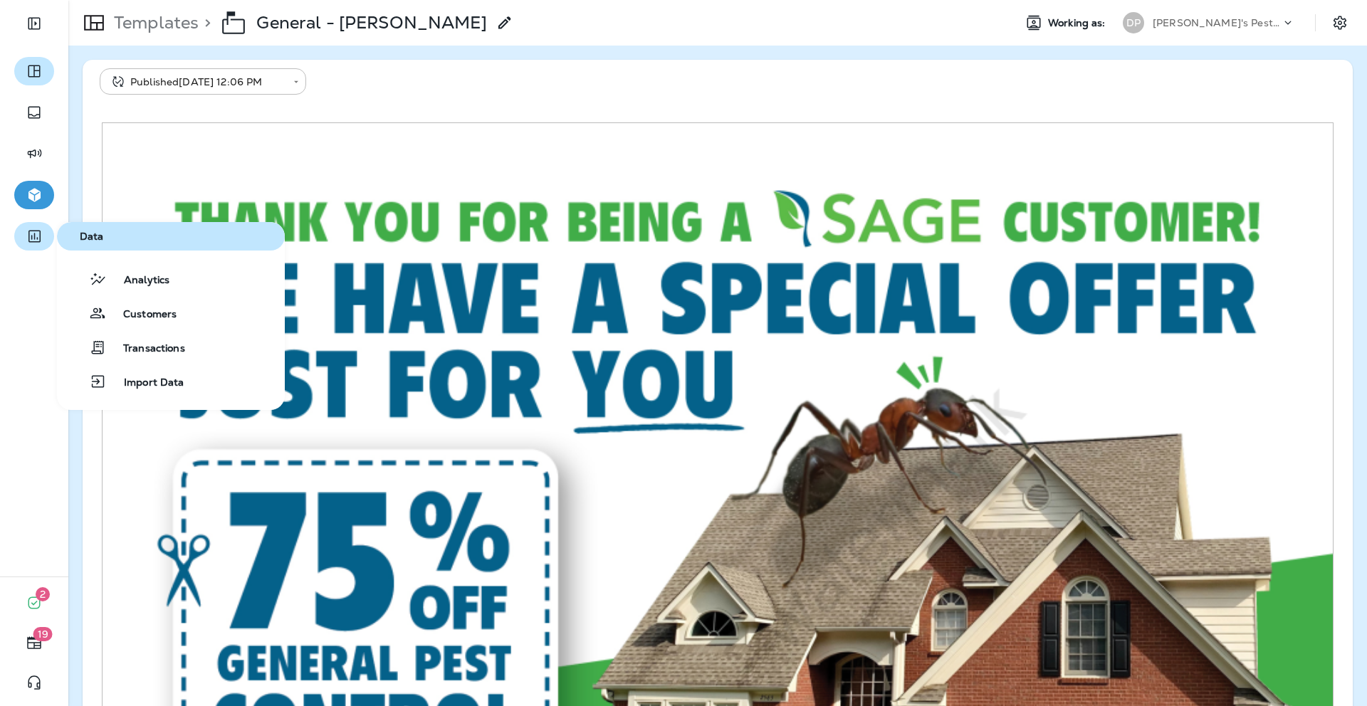
click at [33, 238] on icon "button" at bounding box center [34, 237] width 12 height 12
click at [155, 281] on span "Analytics" at bounding box center [138, 281] width 63 height 14
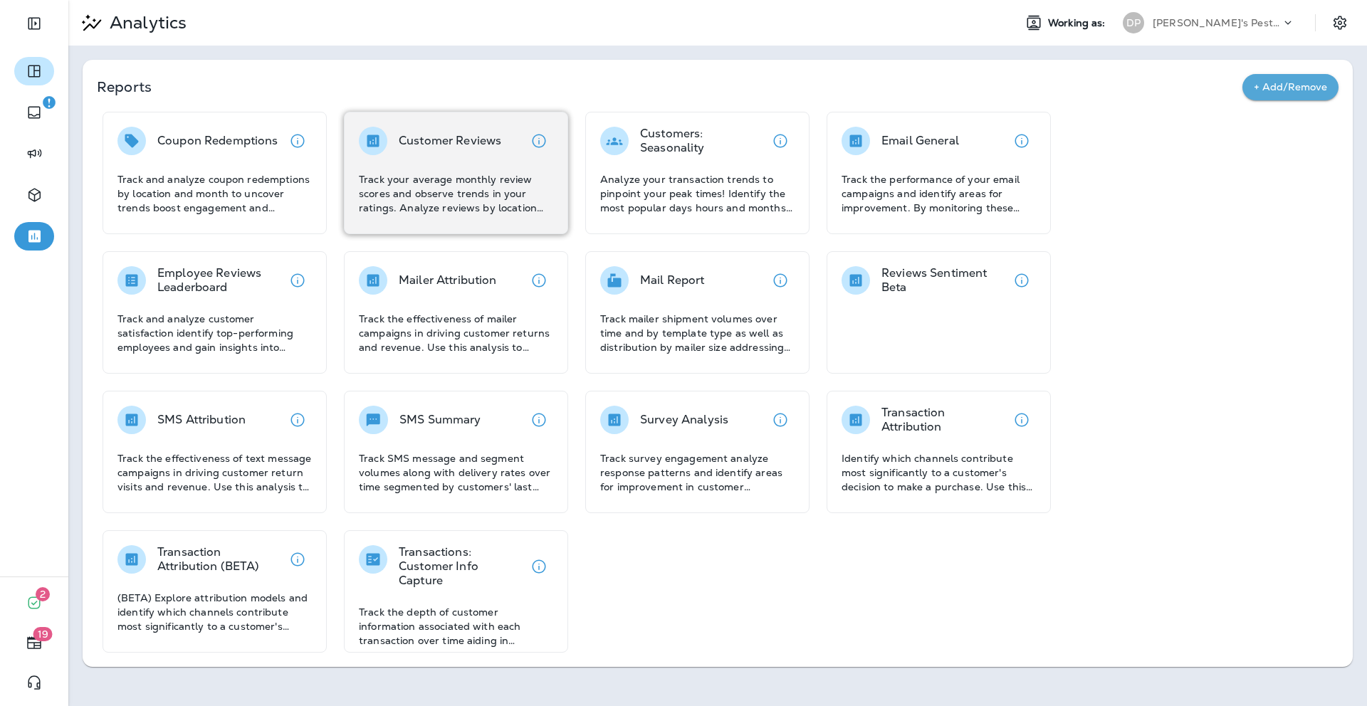
click at [456, 191] on p "Track your average monthly review scores and observe trends in your ratings. An…" at bounding box center [456, 193] width 194 height 43
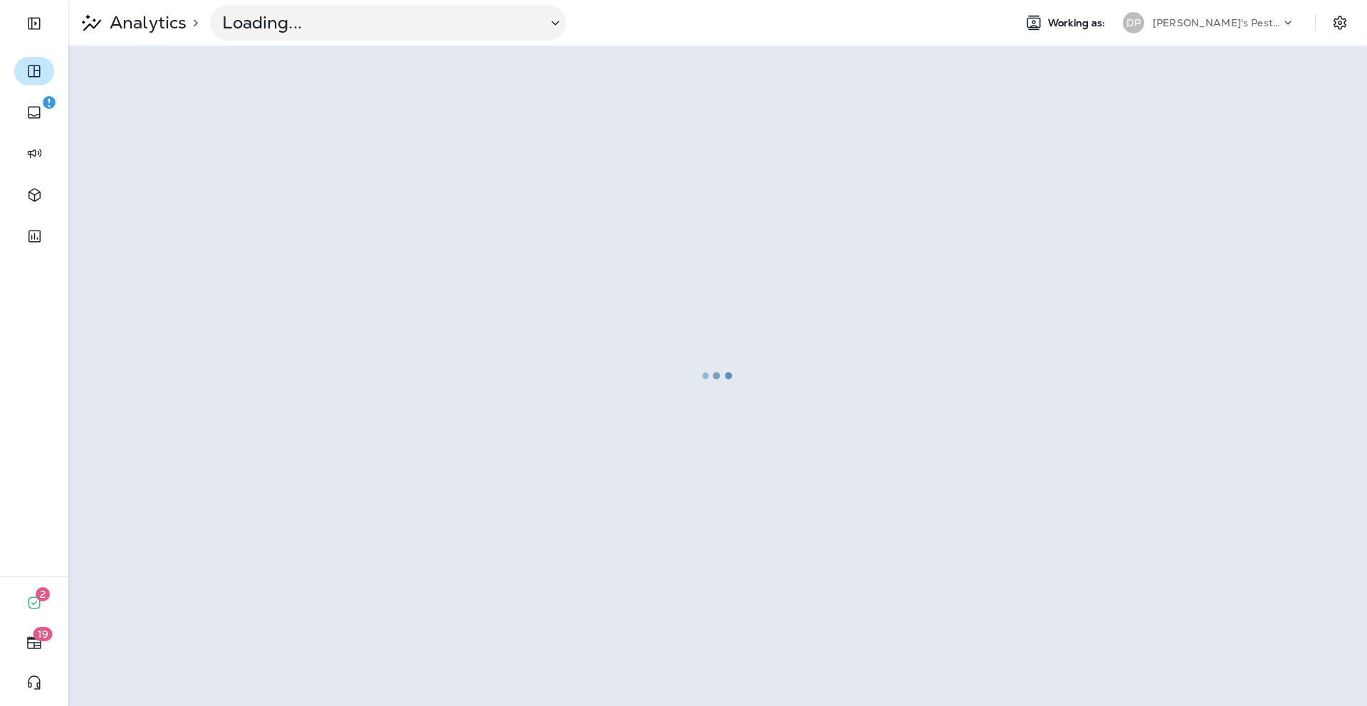
click at [456, 191] on div at bounding box center [717, 376] width 1295 height 658
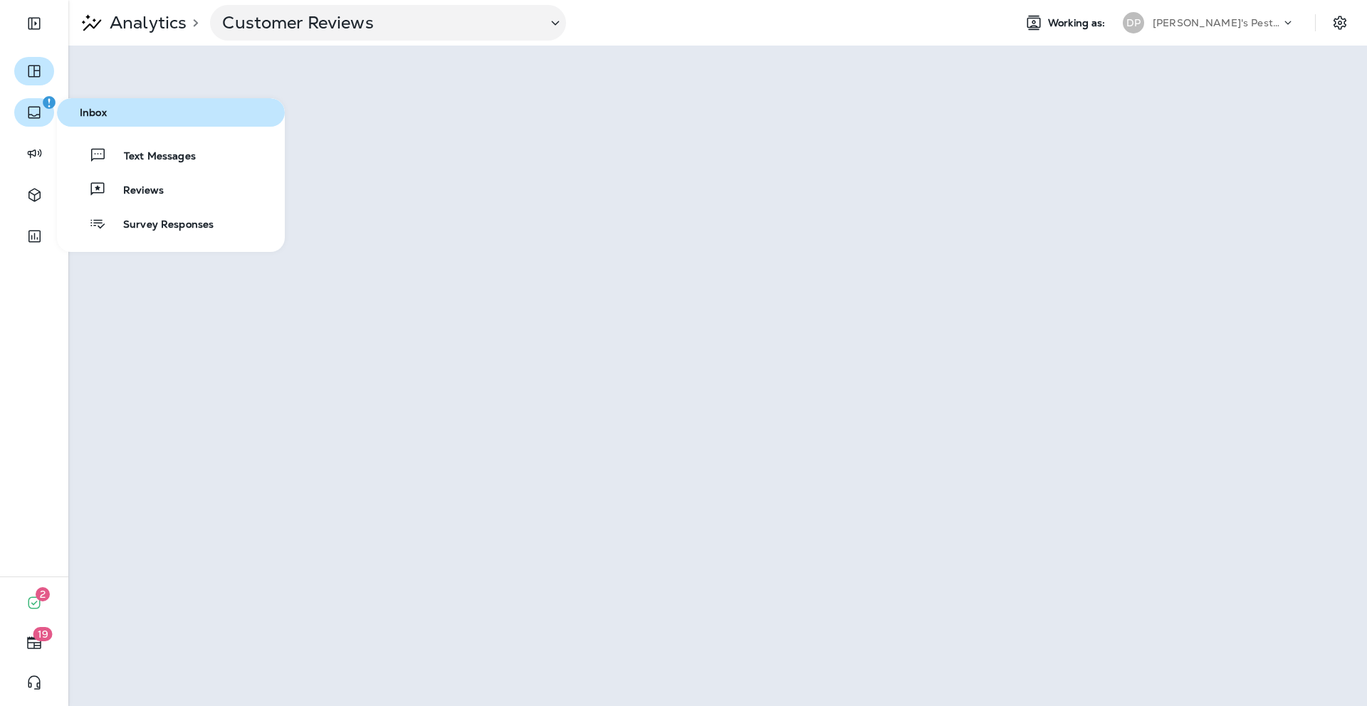
click at [46, 114] on button "button" at bounding box center [34, 112] width 40 height 28
